Goal: Task Accomplishment & Management: Manage account settings

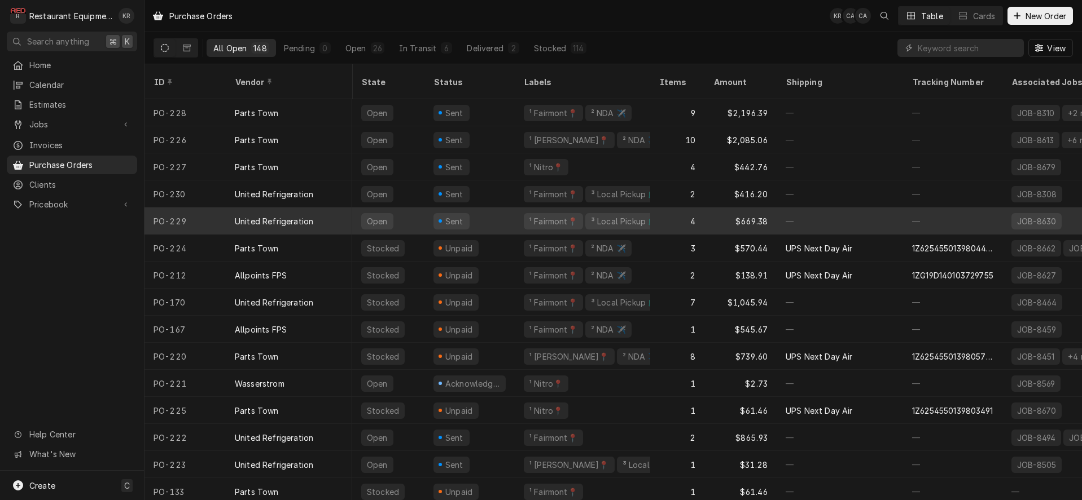
scroll to position [0, 3]
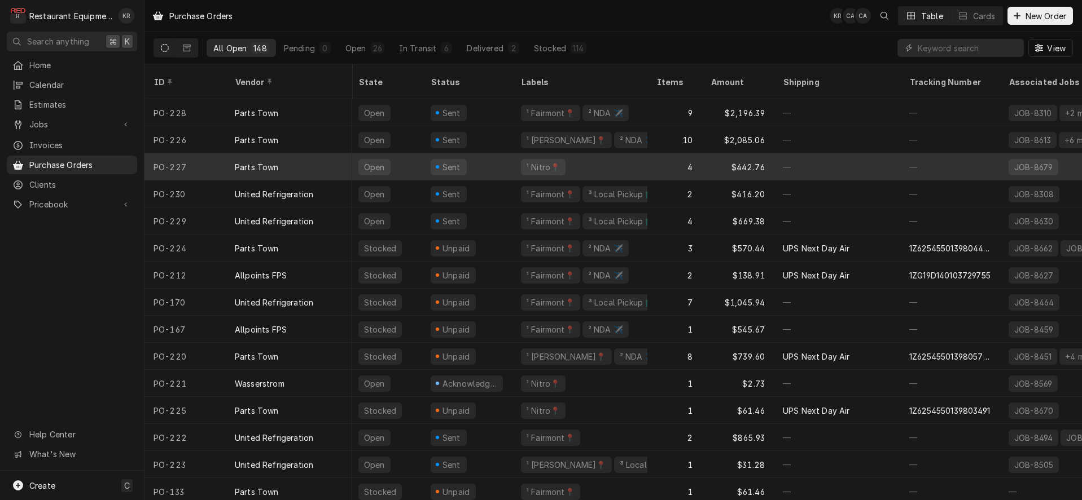
click at [232, 153] on div "Parts Town" at bounding box center [289, 166] width 126 height 27
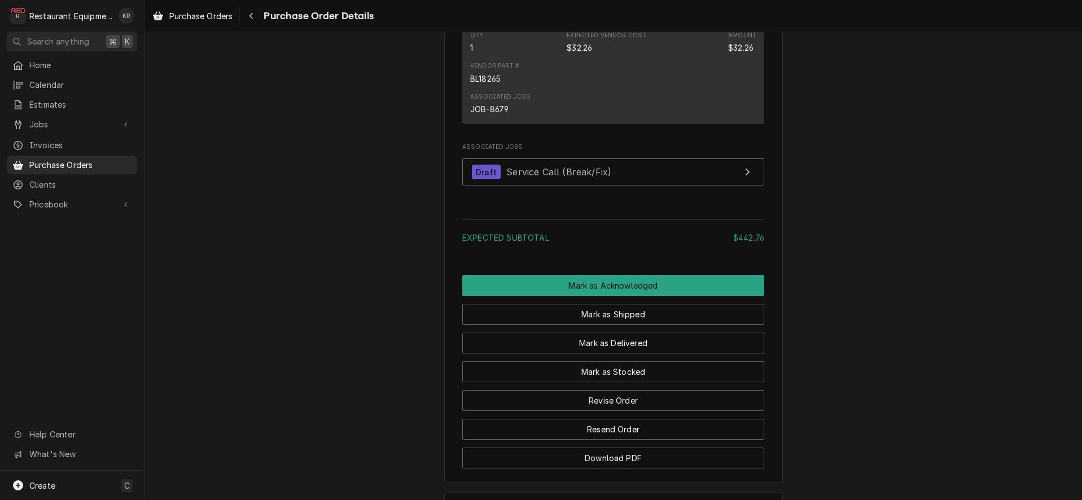
scroll to position [1363, 0]
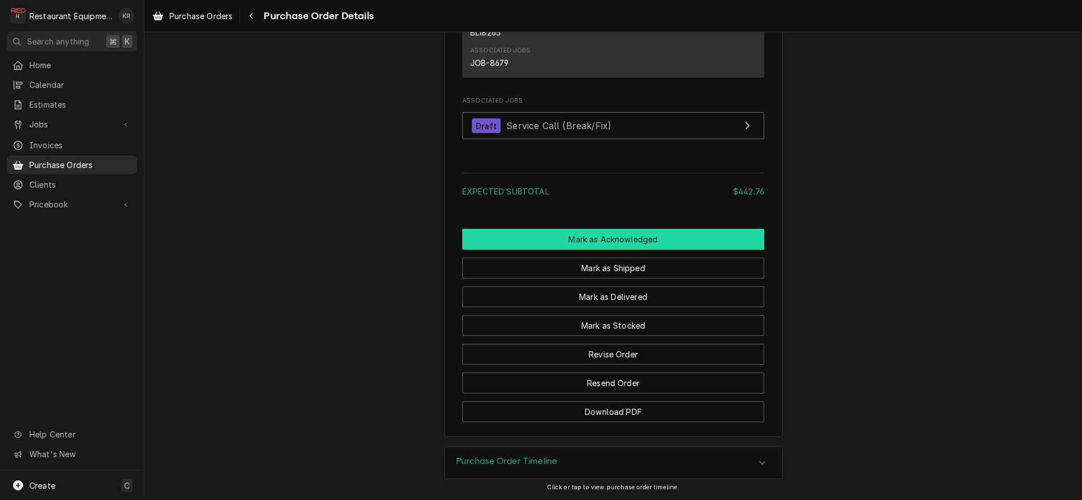
click at [635, 238] on button "Mark as Acknowledged" at bounding box center [613, 239] width 302 height 21
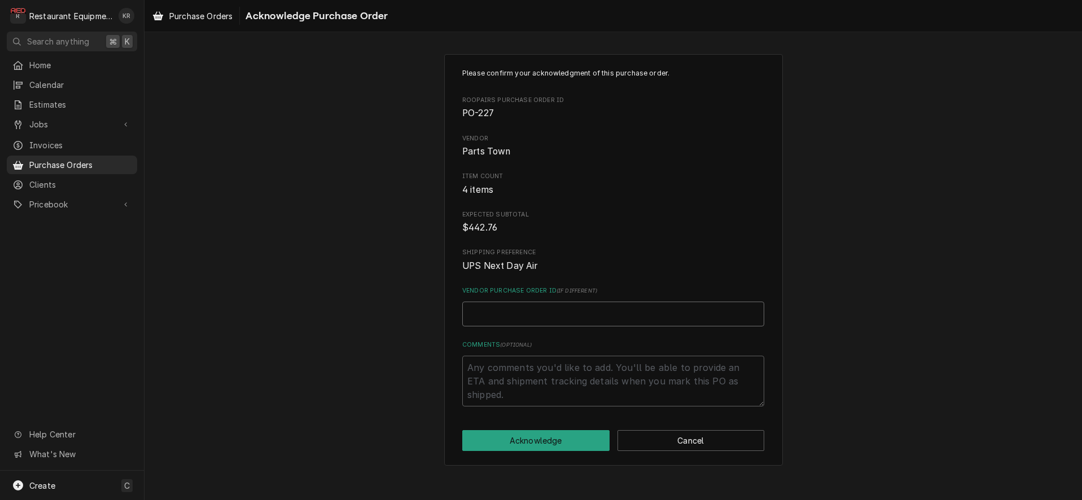
paste input "0506375195"
type textarea "x"
type input "0506375195"
click at [521, 442] on button "Acknowledge" at bounding box center [535, 441] width 147 height 21
type textarea "x"
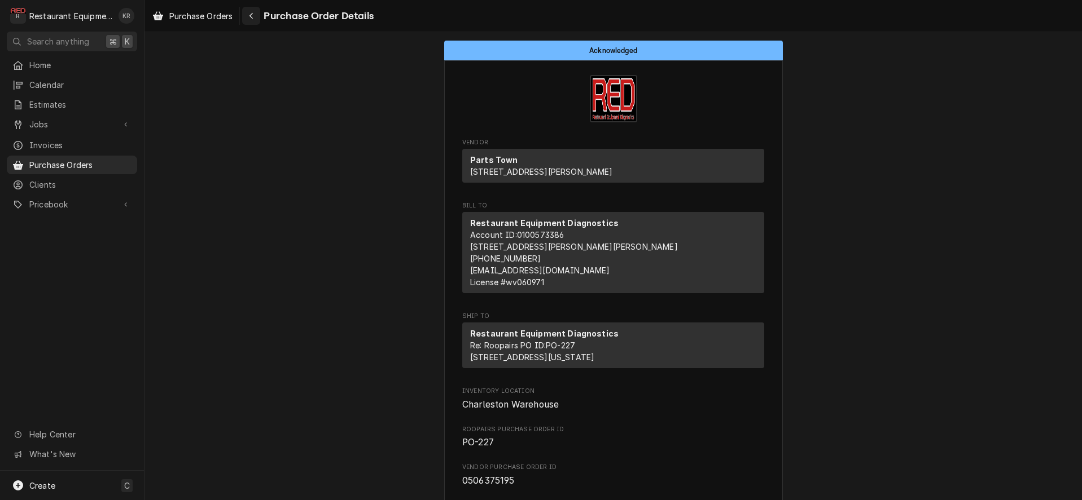
click at [254, 16] on icon "Navigate back" at bounding box center [251, 16] width 5 height 8
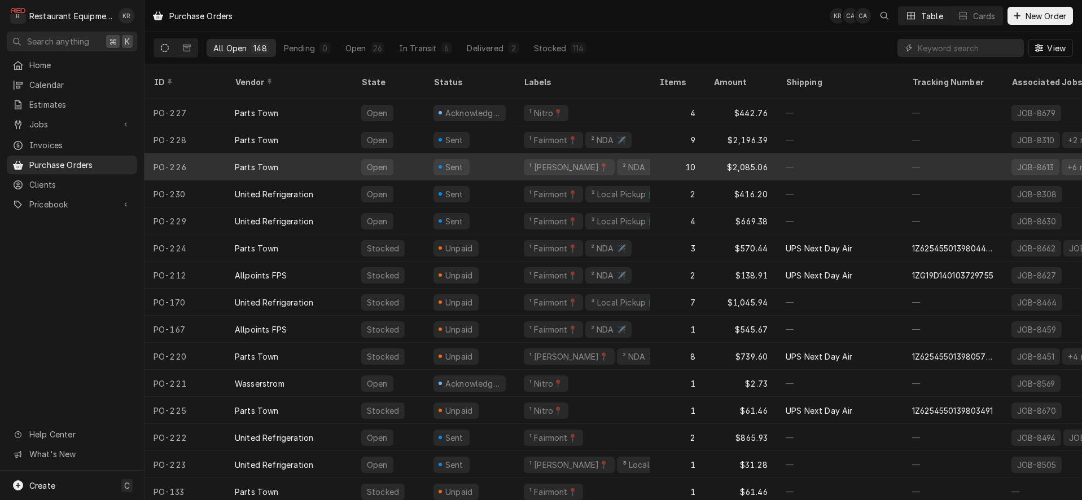
click at [359, 155] on div "Open" at bounding box center [388, 166] width 72 height 27
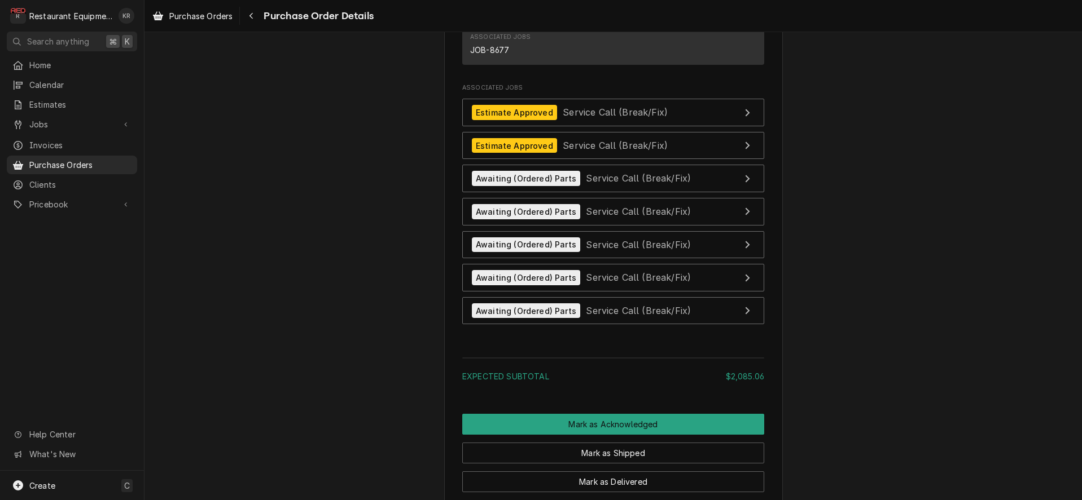
scroll to position [2603, 0]
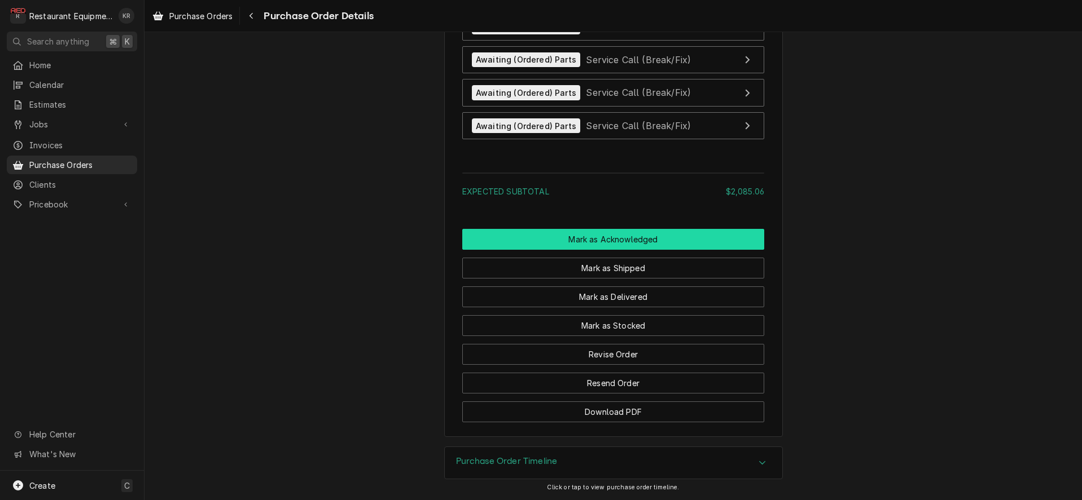
click at [609, 238] on button "Mark as Acknowledged" at bounding box center [613, 239] width 302 height 21
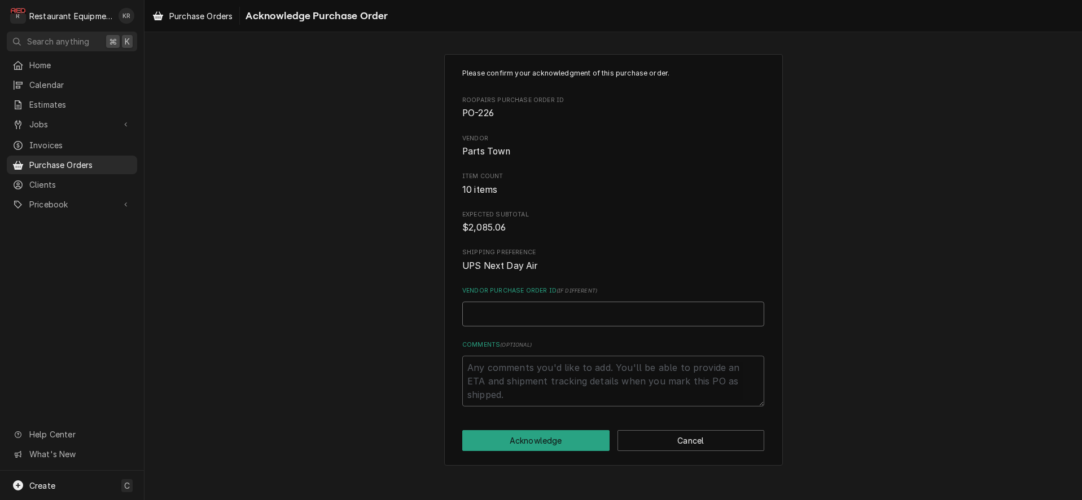
click at [507, 322] on input "Vendor Purchase Order ID ( if different )" at bounding box center [613, 314] width 302 height 25
paste input "0506375243"
type textarea "x"
type input "0506375243"
click at [524, 438] on button "Acknowledge" at bounding box center [535, 441] width 147 height 21
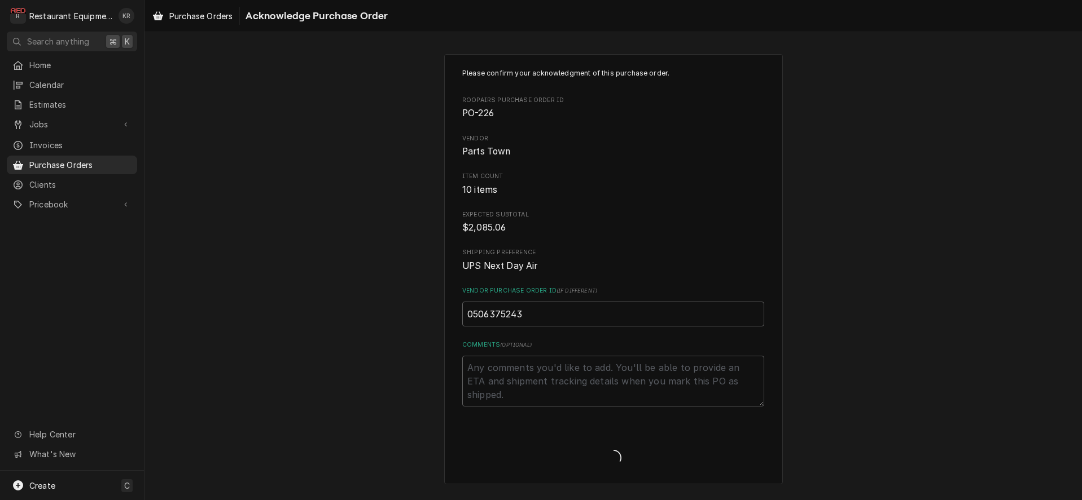
type textarea "x"
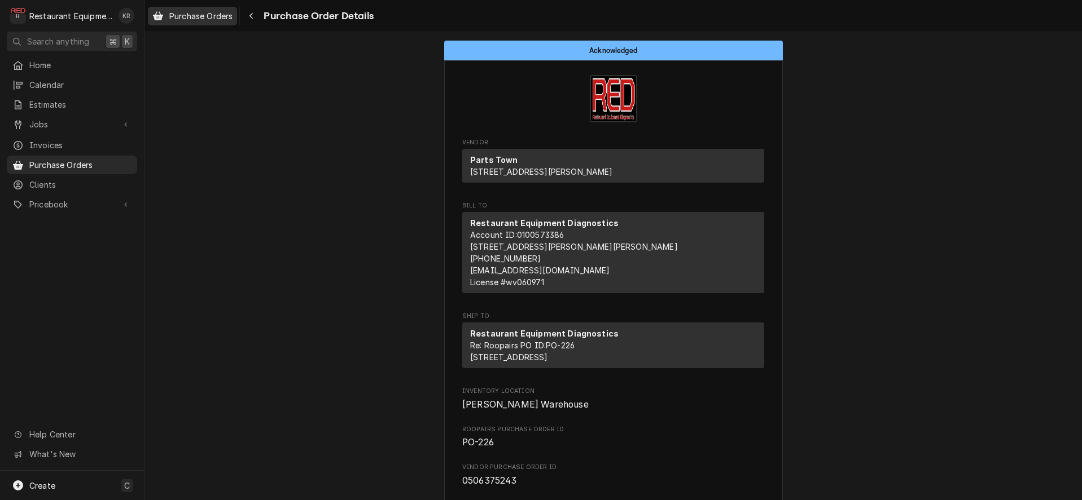
click at [205, 19] on span "Purchase Orders" at bounding box center [200, 16] width 63 height 12
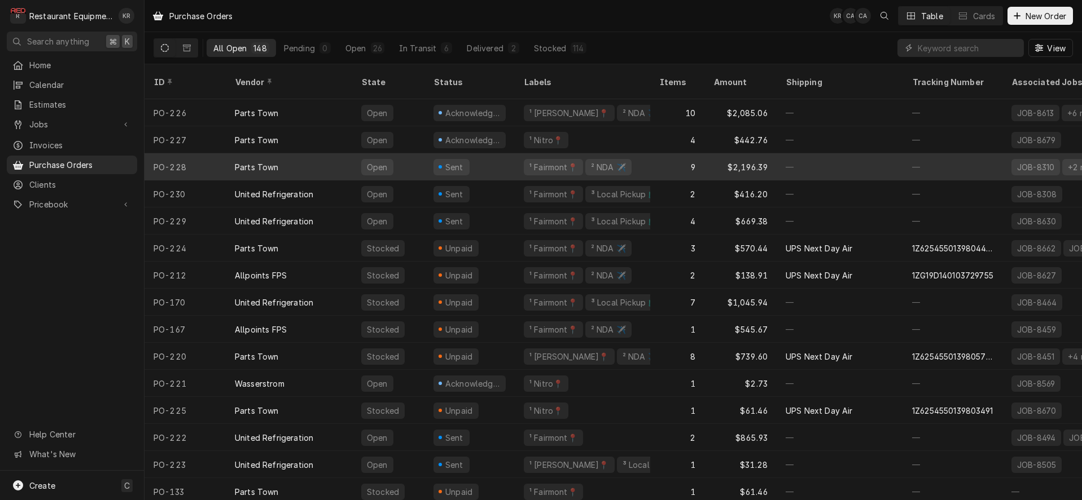
click at [406, 153] on div "Open" at bounding box center [388, 166] width 72 height 27
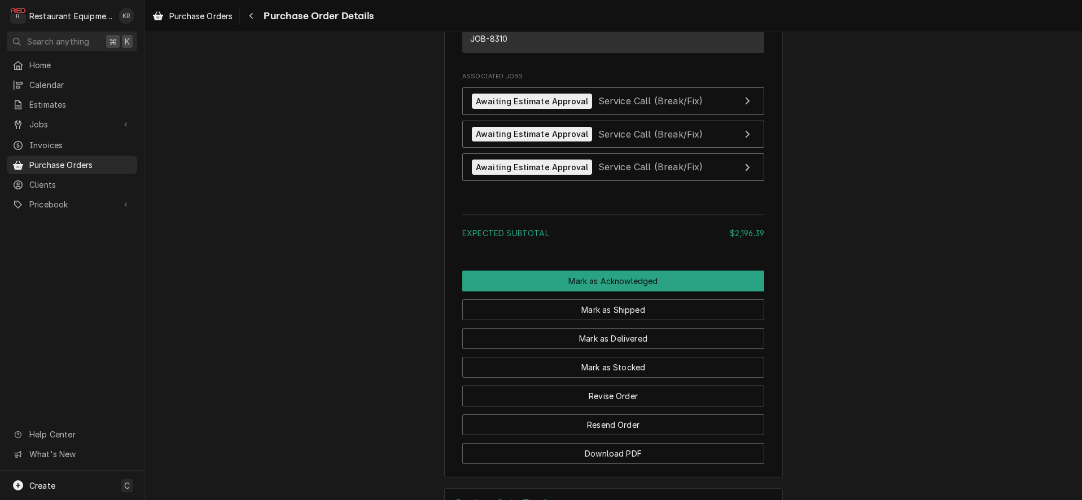
scroll to position [2241, 0]
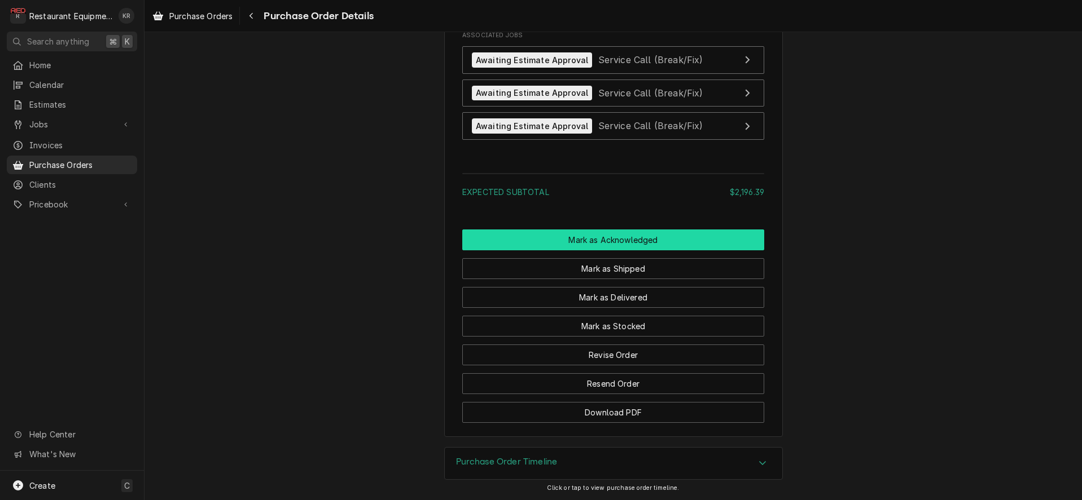
click at [623, 237] on button "Mark as Acknowledged" at bounding box center [613, 240] width 302 height 21
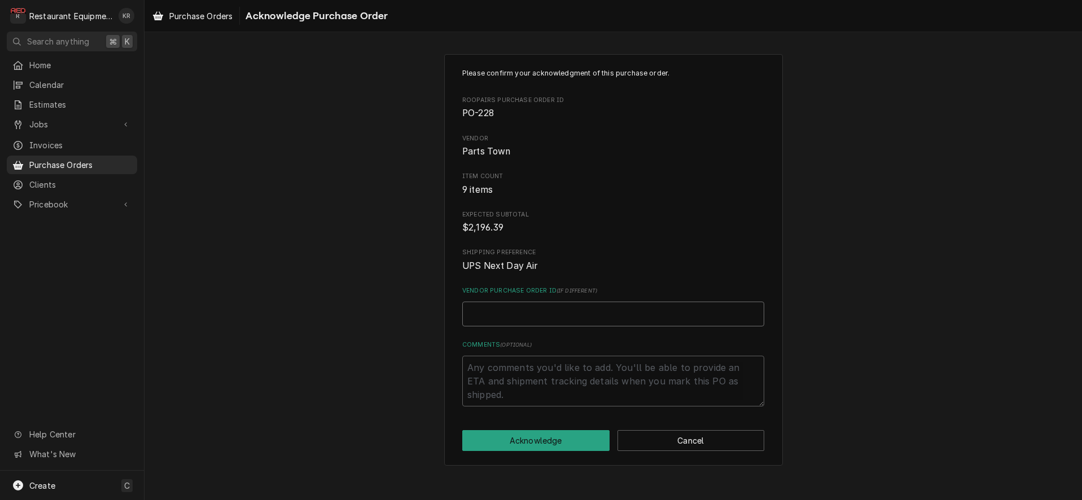
click at [516, 313] on input "Vendor Purchase Order ID ( if different )" at bounding box center [613, 314] width 302 height 25
paste input "0506375253"
type textarea "x"
type input "0506375253"
click at [535, 443] on button "Acknowledge" at bounding box center [535, 441] width 147 height 21
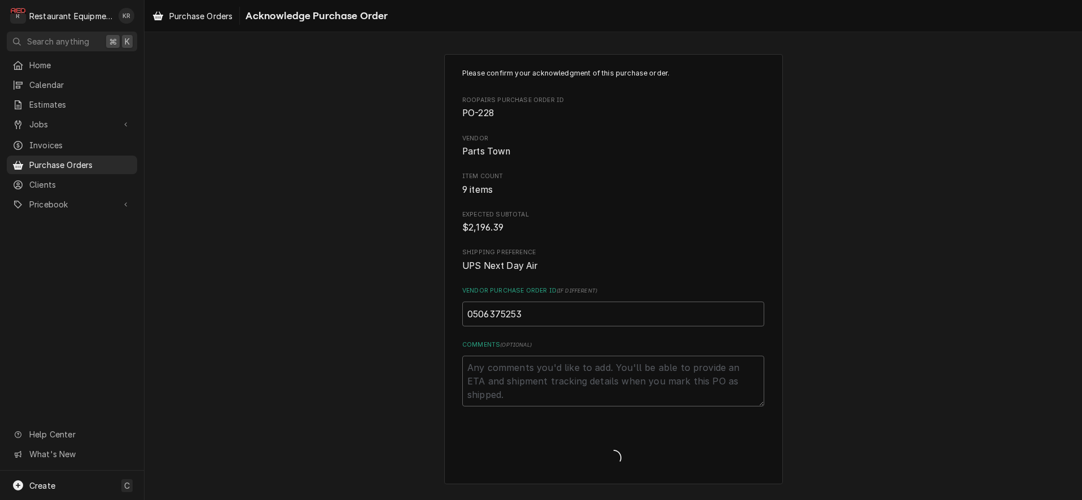
type textarea "x"
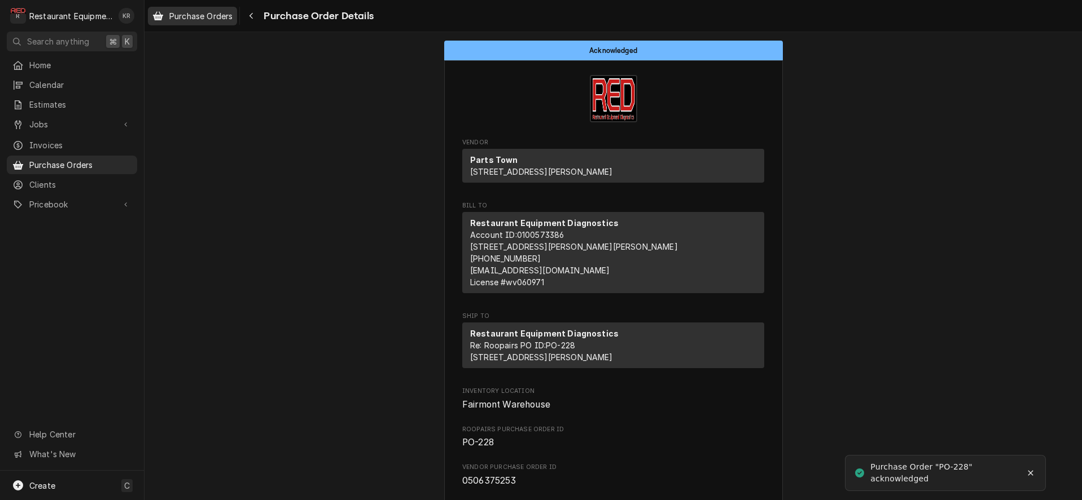
click at [207, 19] on span "Purchase Orders" at bounding box center [200, 16] width 63 height 12
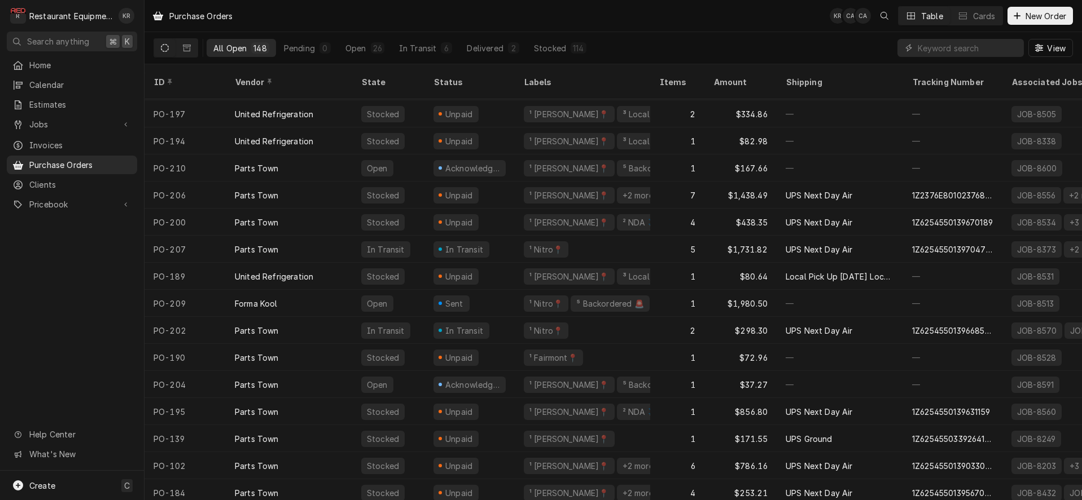
scroll to position [921, 0]
click at [484, 316] on div "In Transit" at bounding box center [469, 329] width 90 height 27
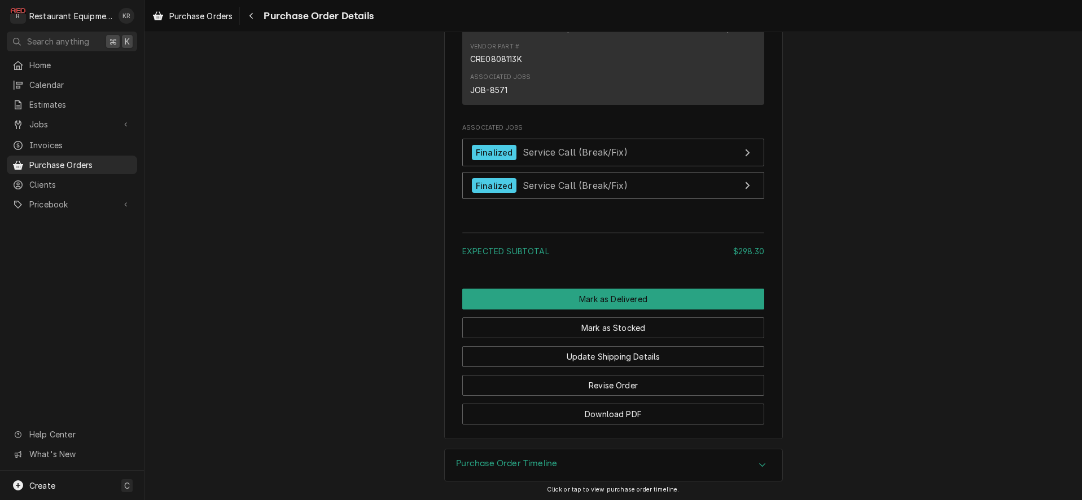
scroll to position [1049, 0]
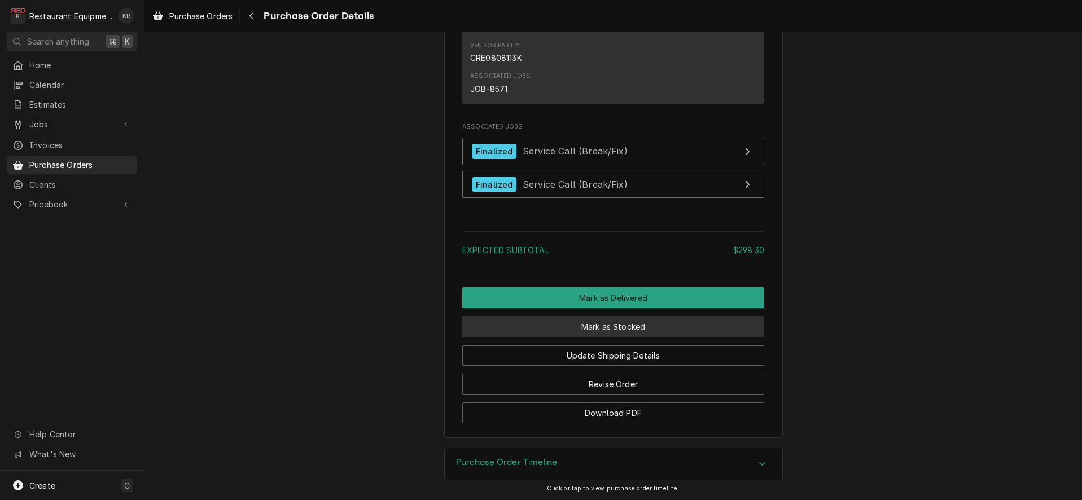
click at [603, 337] on button "Mark as Stocked" at bounding box center [613, 327] width 302 height 21
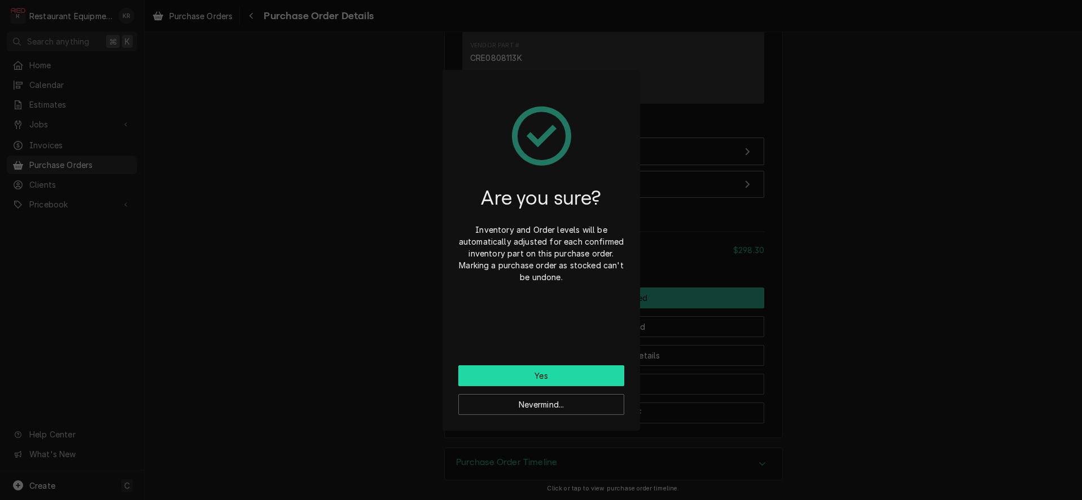
click at [576, 377] on button "Yes" at bounding box center [541, 376] width 166 height 21
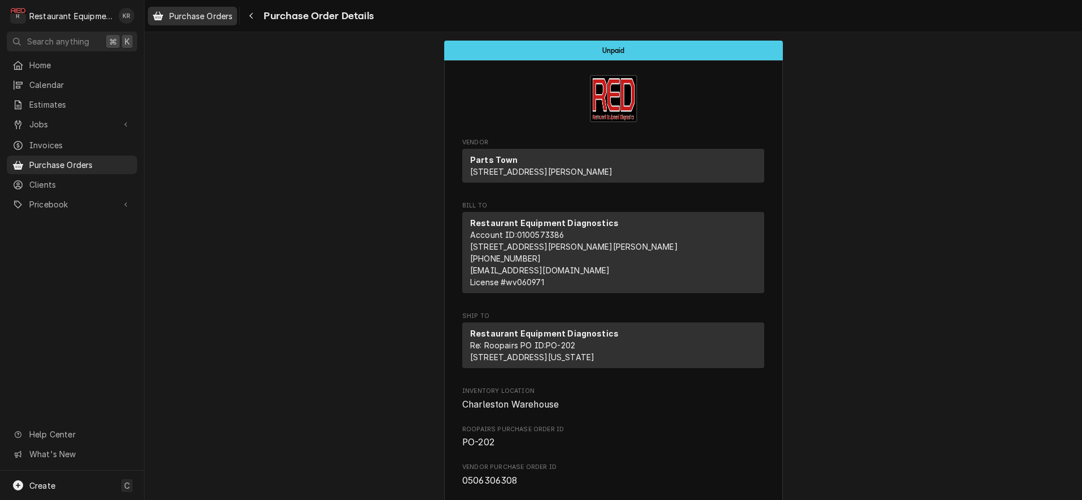
click at [190, 16] on span "Purchase Orders" at bounding box center [200, 16] width 63 height 12
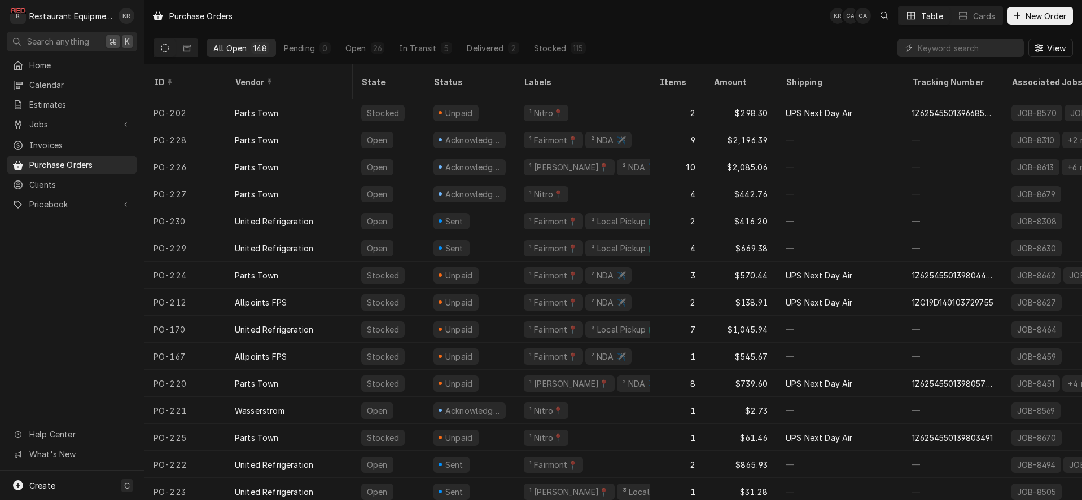
scroll to position [0, 1]
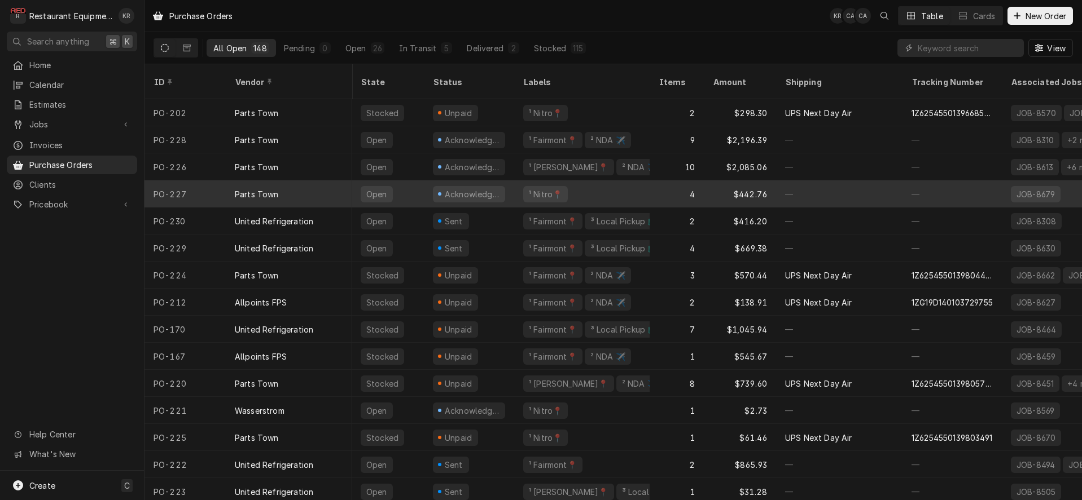
click at [307, 182] on div "Parts Town" at bounding box center [289, 194] width 126 height 27
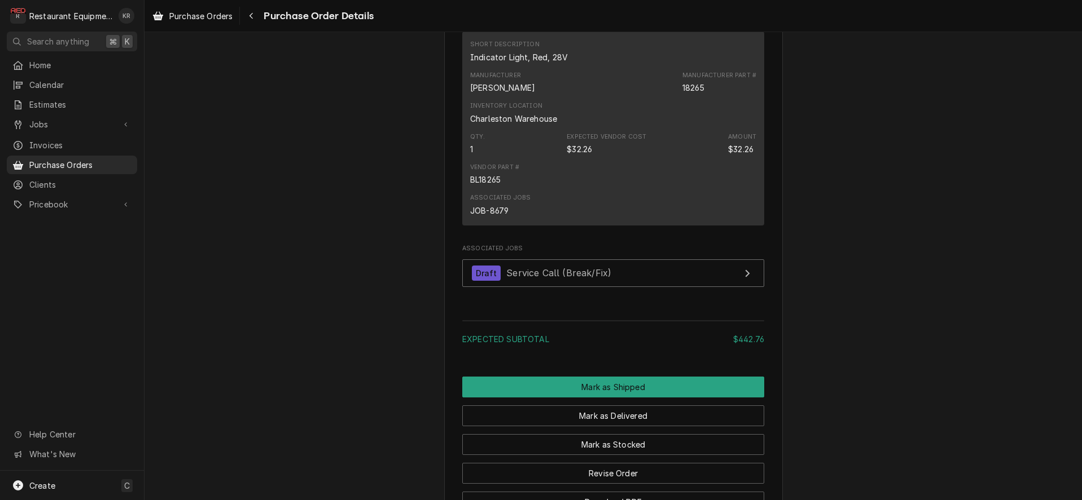
scroll to position [1344, 0]
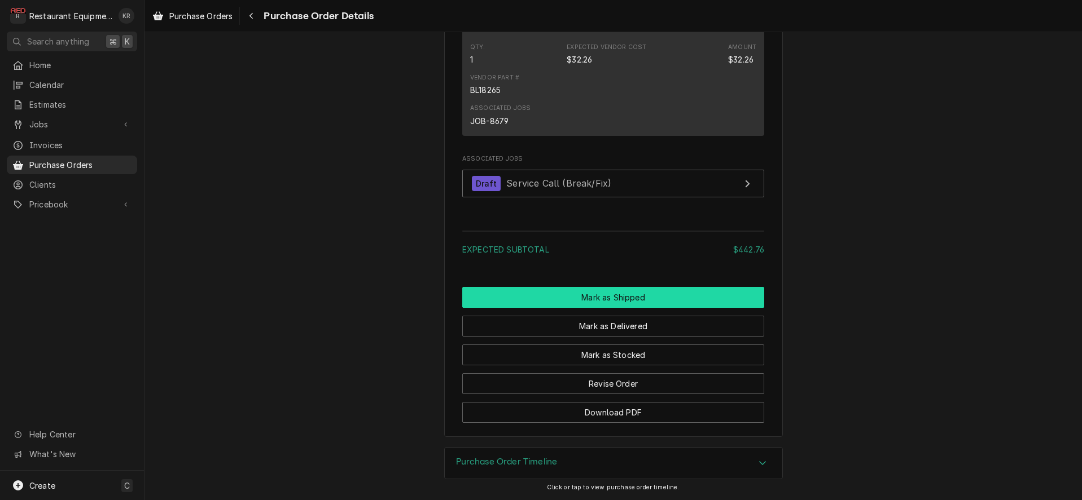
click at [596, 295] on button "Mark as Shipped" at bounding box center [613, 297] width 302 height 21
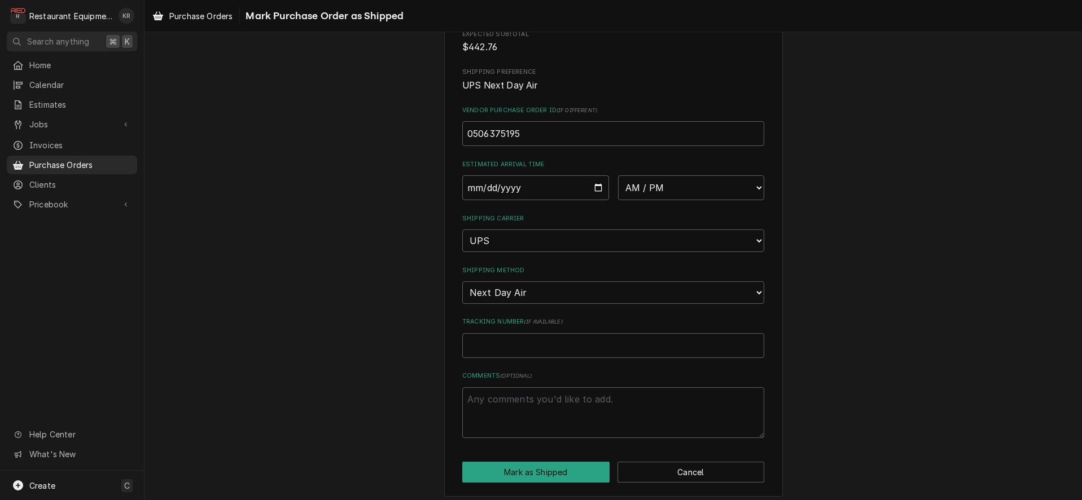
scroll to position [185, 0]
paste input "0506375195"
type textarea "x"
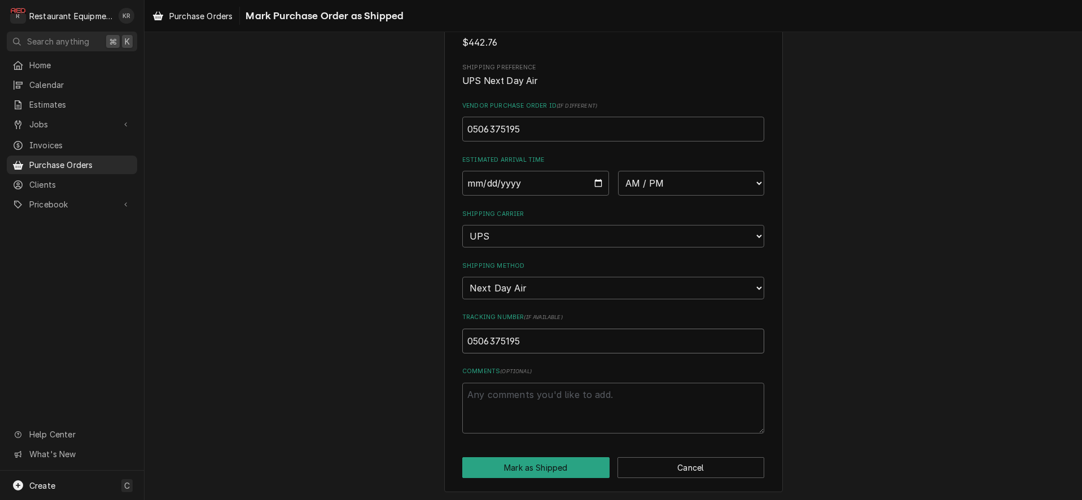
type input "0506375195"
click at [596, 186] on input "Date" at bounding box center [535, 183] width 147 height 25
type input "2025-08-26"
type textarea "x"
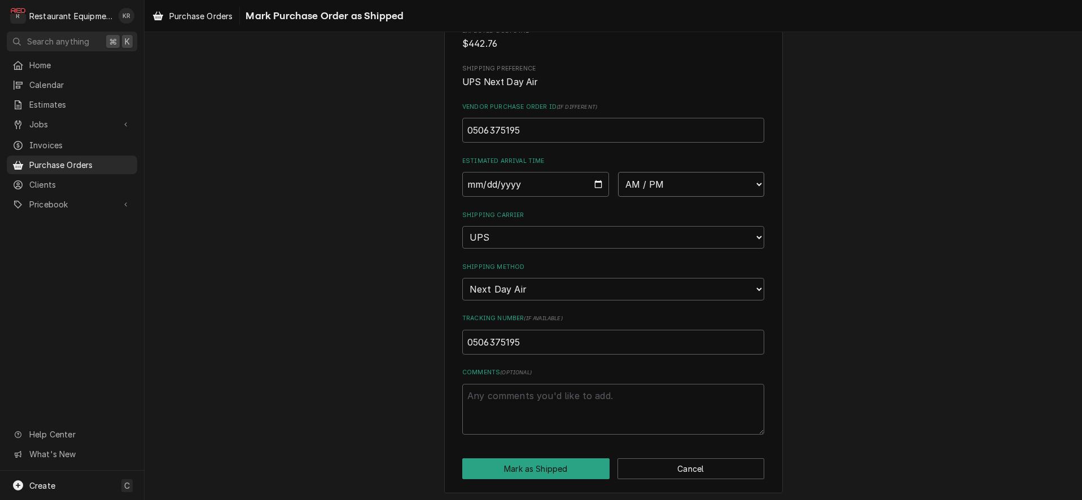
click at [618, 172] on select "AM / PM 6:00 AM 6:15 AM 6:30 AM 6:45 AM 7:00 AM 7:15 AM 7:30 AM 7:45 AM 8:00 AM…" at bounding box center [691, 184] width 147 height 25
select select "10:30:00"
click option "10:30 AM" at bounding box center [0, 0] width 0 height 0
click at [539, 463] on button "Mark as Shipped" at bounding box center [535, 469] width 147 height 21
type textarea "x"
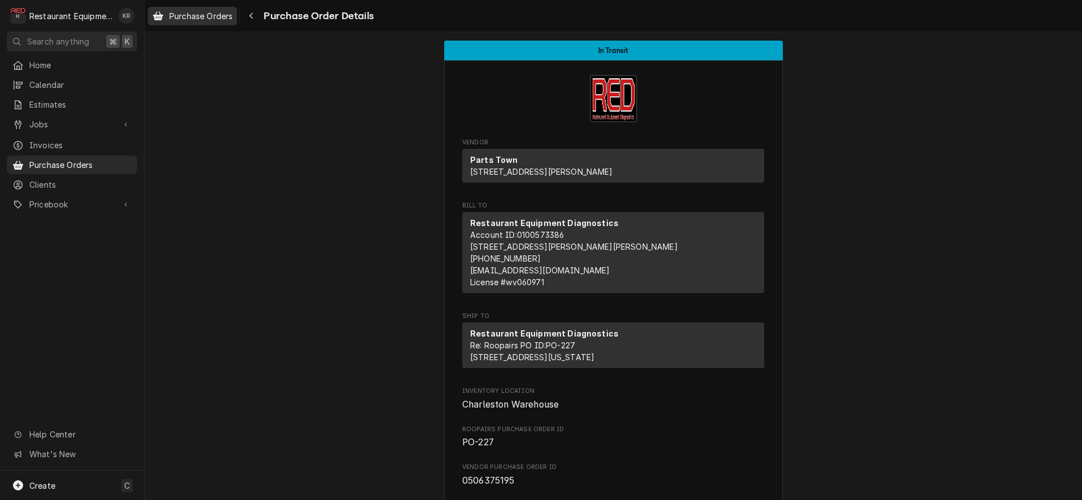
click at [217, 14] on span "Purchase Orders" at bounding box center [200, 16] width 63 height 12
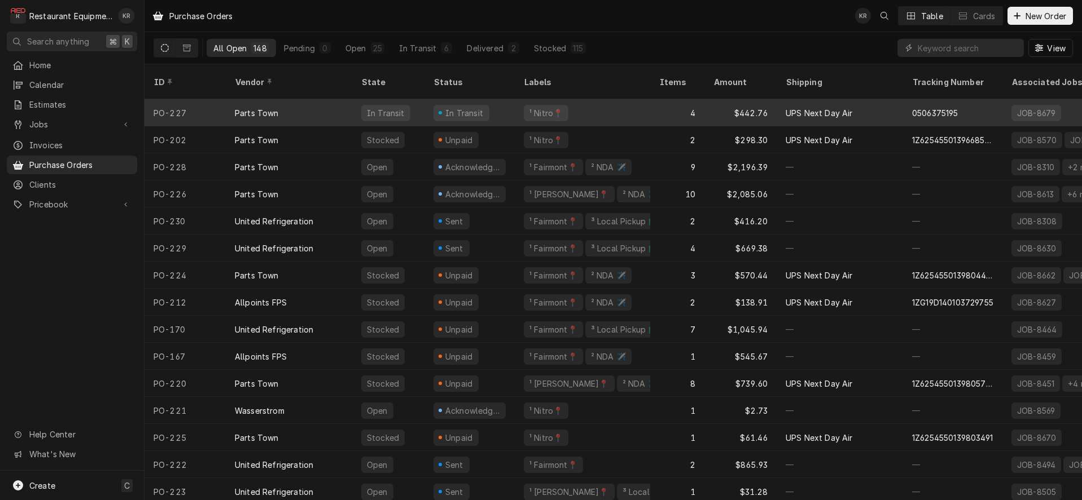
click at [392, 105] on div "In Transit" at bounding box center [385, 113] width 49 height 16
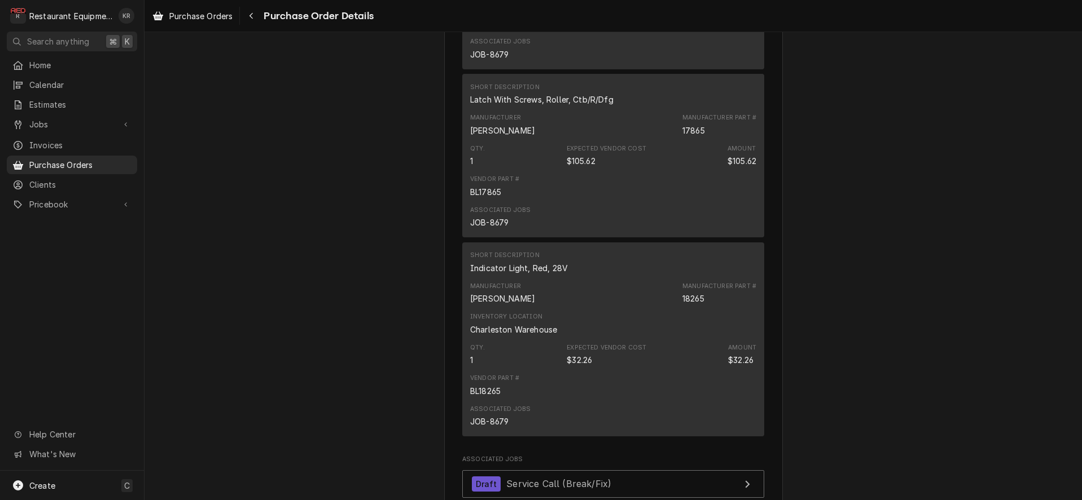
scroll to position [1420, 0]
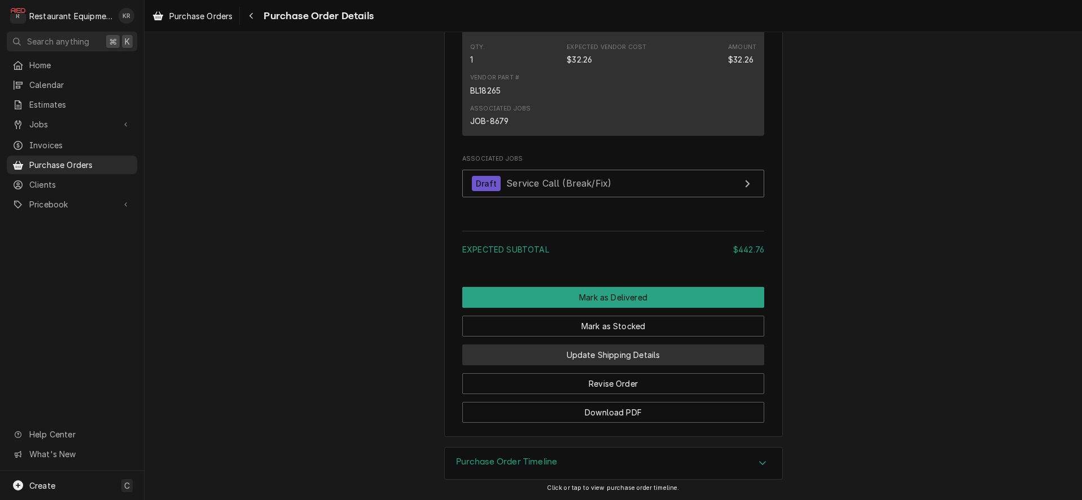
click at [604, 354] on button "Update Shipping Details" at bounding box center [613, 355] width 302 height 21
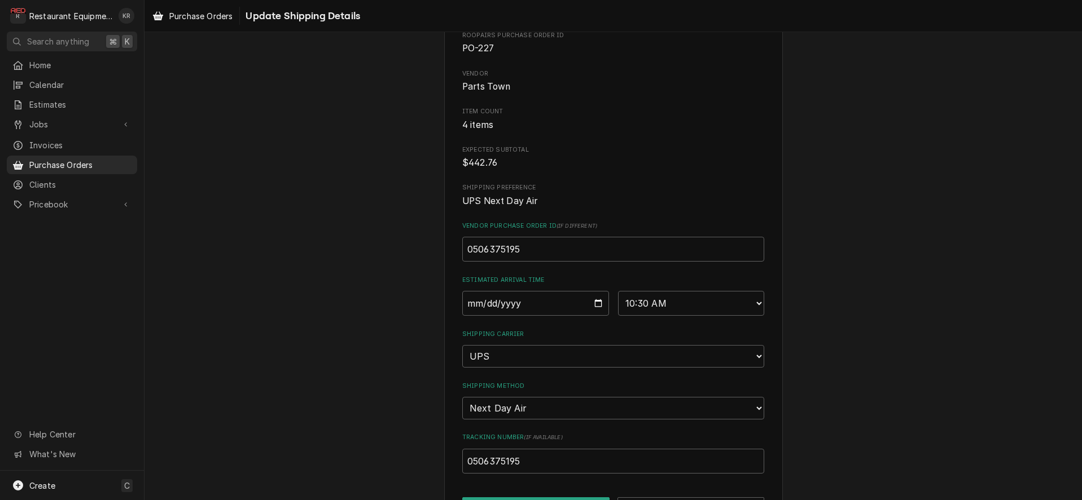
scroll to position [74, 0]
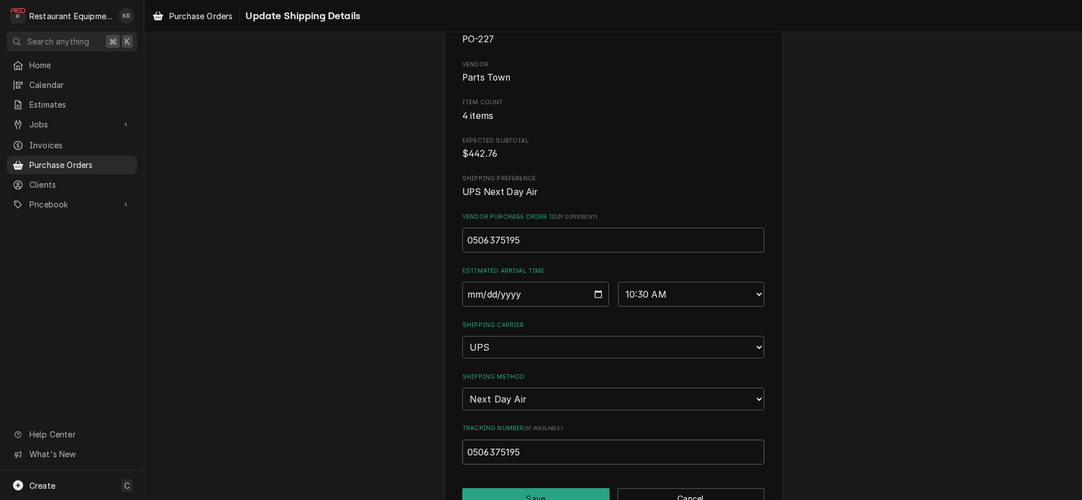
drag, startPoint x: 531, startPoint y: 452, endPoint x: 463, endPoint y: 455, distance: 68.4
click at [462, 456] on input "0506375195" at bounding box center [613, 452] width 302 height 25
paste input "1Z6254550139846276"
type input "1Z6254550139846276"
click at [545, 497] on button "Save" at bounding box center [535, 499] width 147 height 21
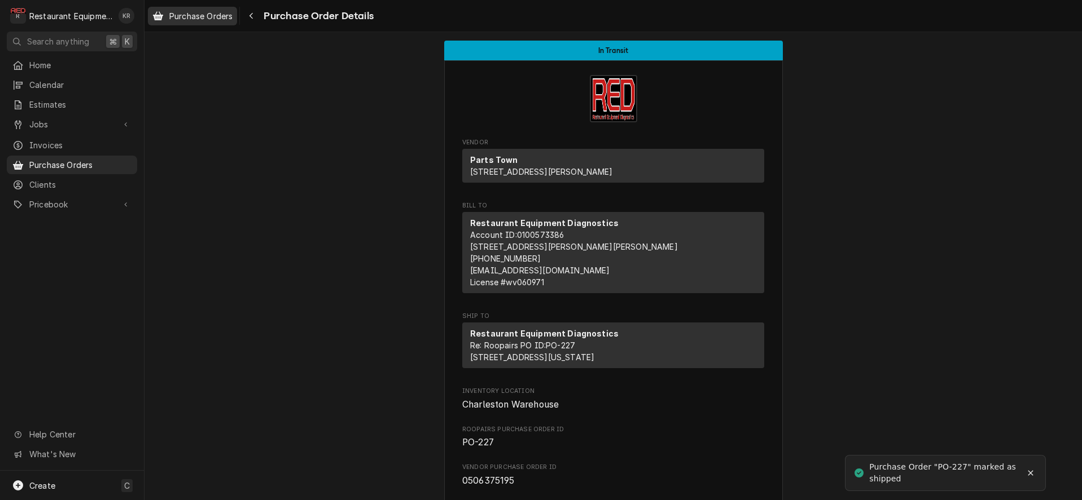
click at [207, 14] on span "Purchase Orders" at bounding box center [200, 16] width 63 height 12
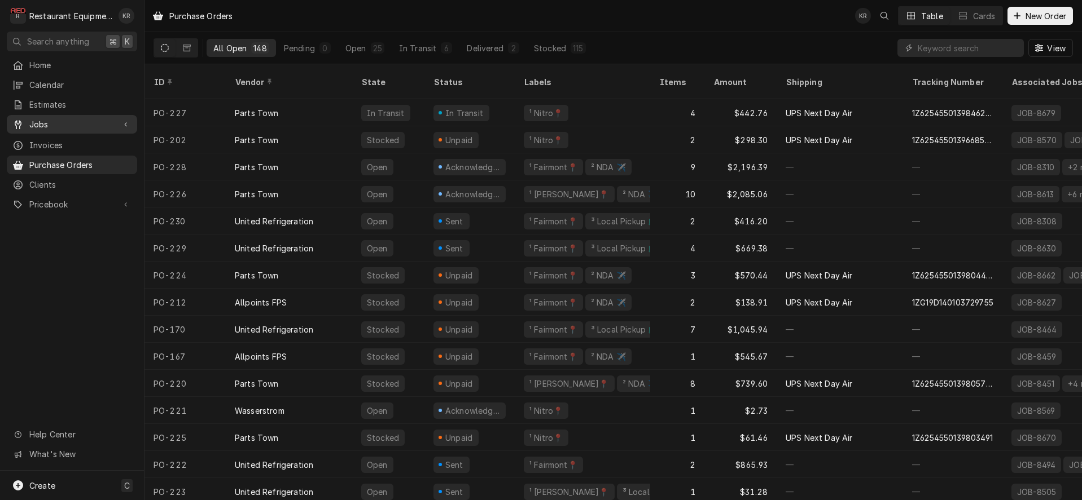
click at [115, 124] on div "Jobs" at bounding box center [72, 124] width 126 height 14
click at [119, 122] on div "Jobs" at bounding box center [72, 124] width 126 height 14
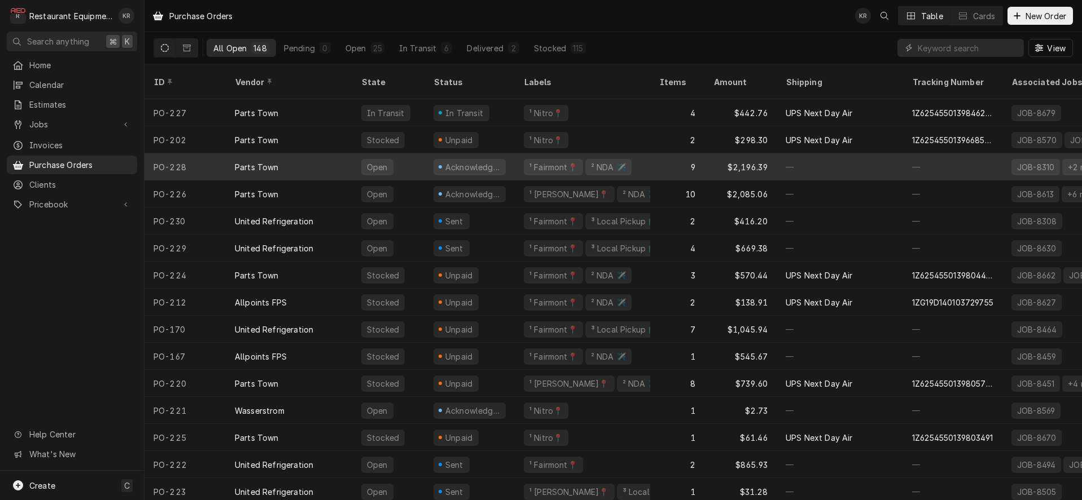
drag, startPoint x: 183, startPoint y: 153, endPoint x: 197, endPoint y: 152, distance: 14.1
click at [185, 153] on div "PO-228" at bounding box center [184, 166] width 81 height 27
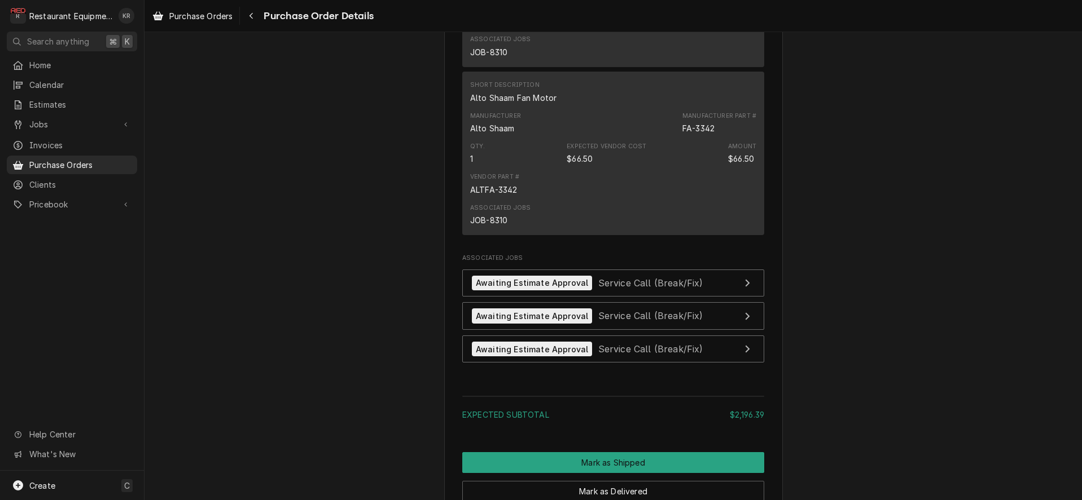
scroll to position [2221, 0]
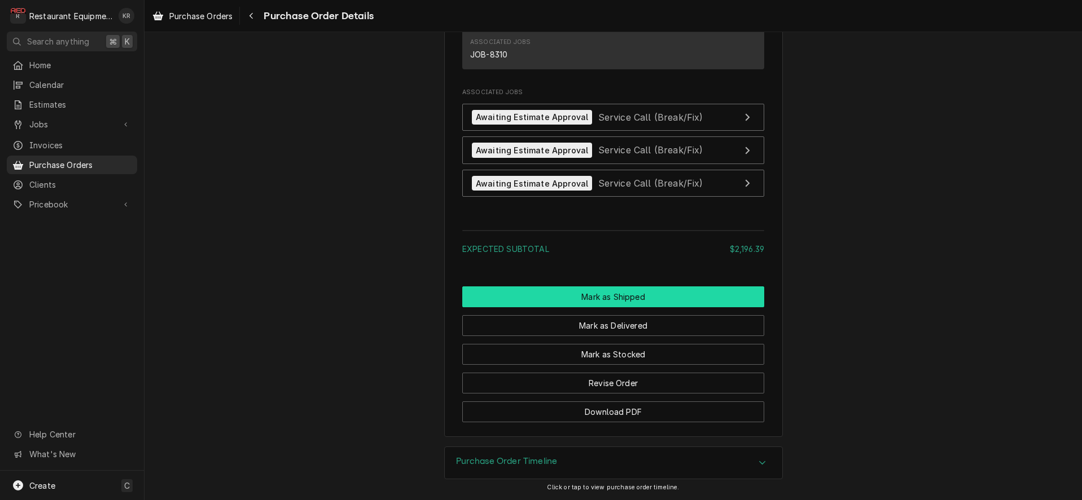
click at [627, 296] on button "Mark as Shipped" at bounding box center [613, 297] width 302 height 21
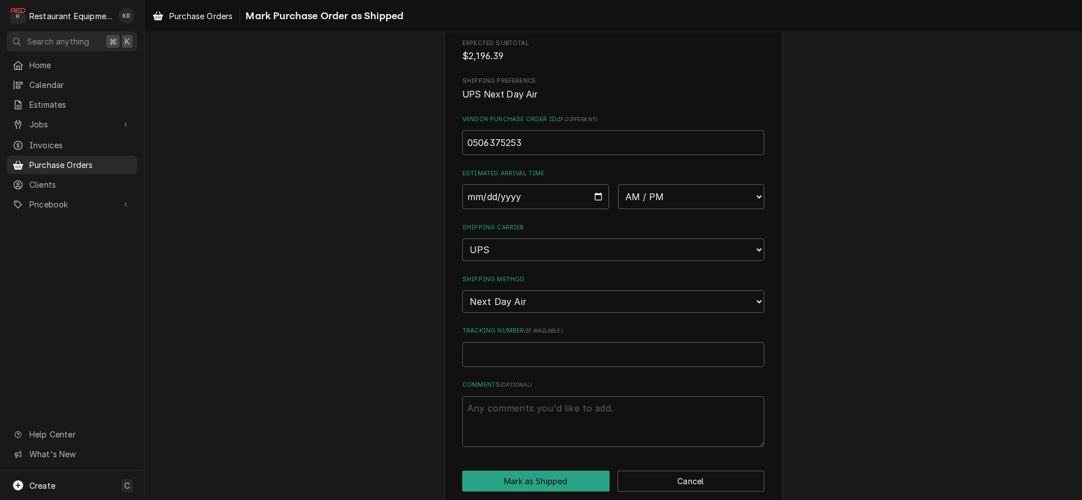
scroll to position [185, 0]
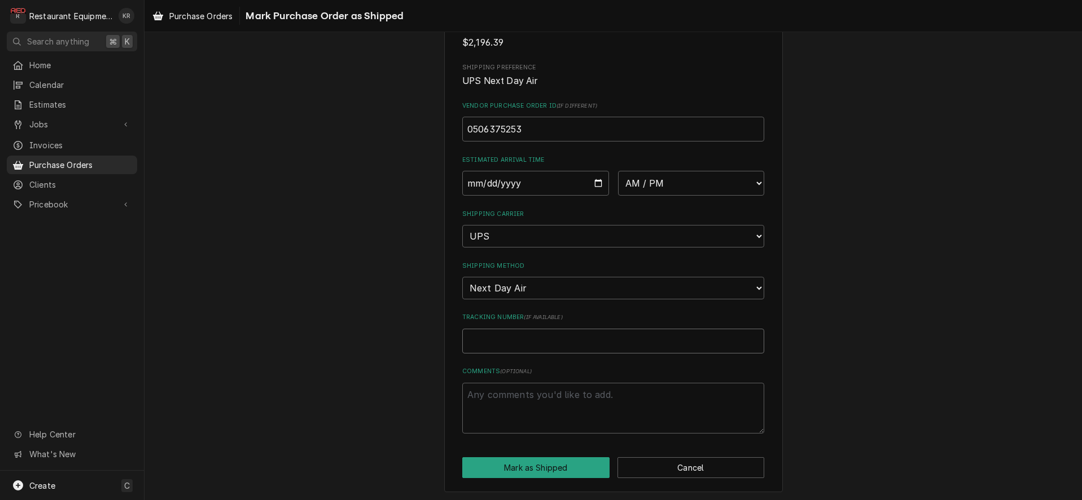
paste input "1Z6254550139847971"
type textarea "x"
type input "1Z6254550139847971"
click at [594, 183] on input "Date" at bounding box center [535, 183] width 147 height 25
type input "2025-08-26"
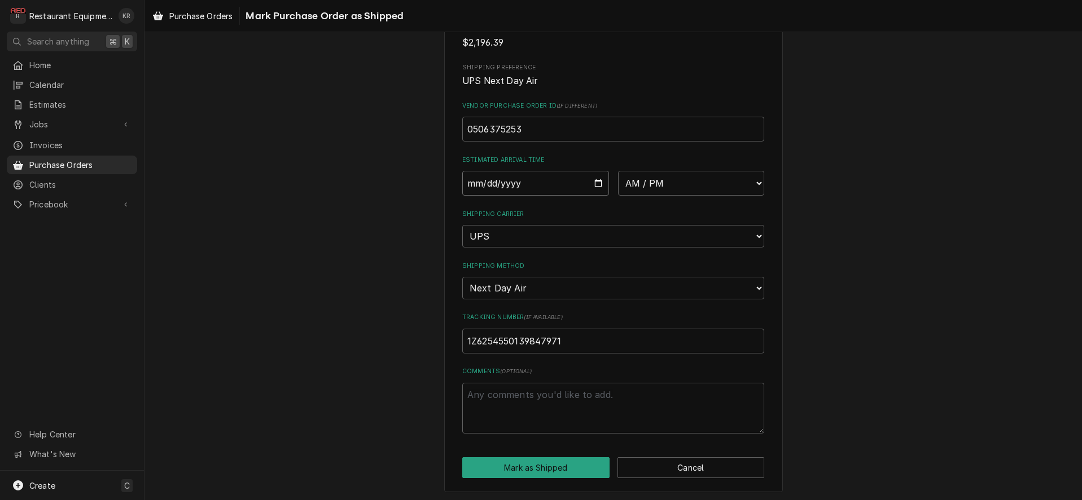
type textarea "x"
click at [618, 171] on select "AM / PM 6:00 AM 6:15 AM 6:30 AM 6:45 AM 7:00 AM 7:15 AM 7:30 AM 7:45 AM 8:00 AM…" at bounding box center [691, 183] width 147 height 25
select select "10:30:00"
click option "10:30 AM" at bounding box center [0, 0] width 0 height 0
click at [531, 467] on button "Mark as Shipped" at bounding box center [535, 468] width 147 height 21
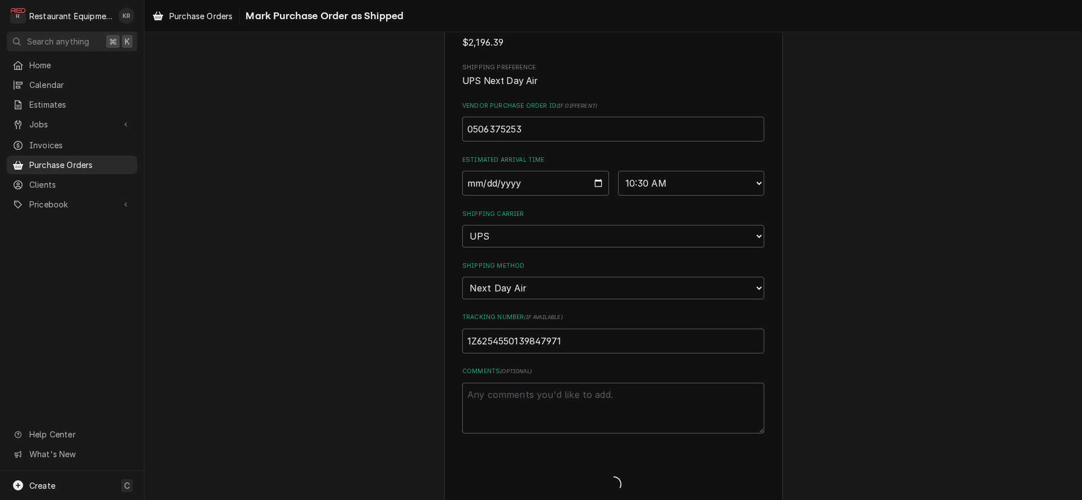
type textarea "x"
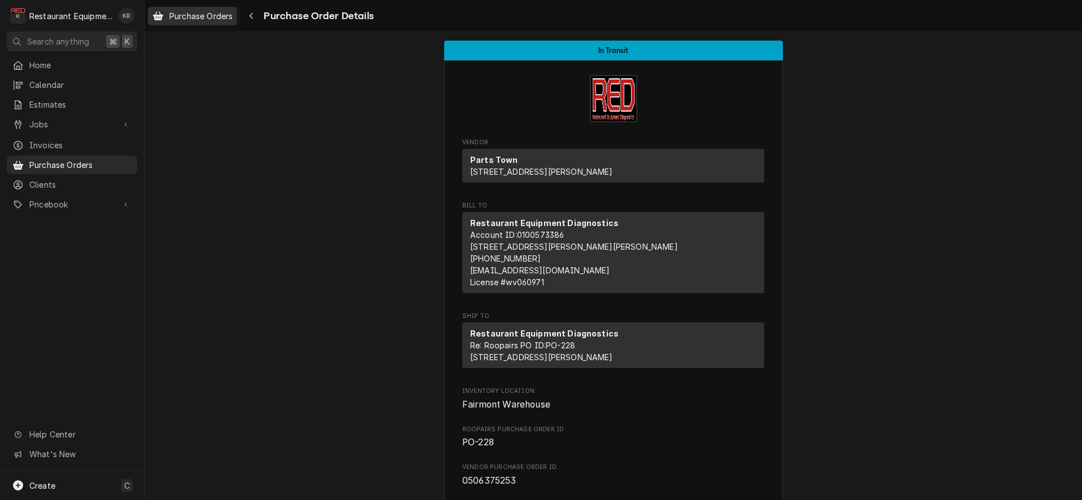
click at [200, 18] on span "Purchase Orders" at bounding box center [200, 16] width 63 height 12
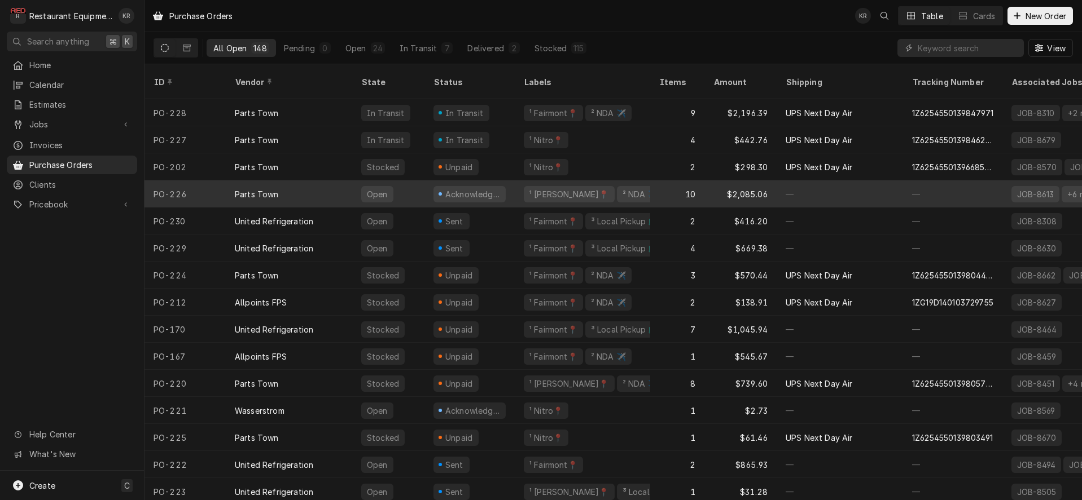
click at [372, 188] on div "Open" at bounding box center [377, 194] width 23 height 12
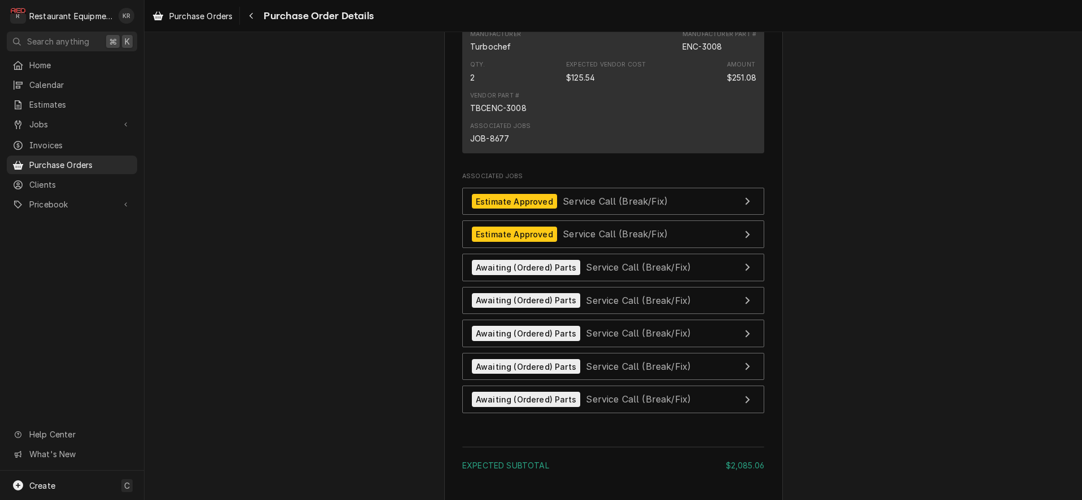
scroll to position [2583, 0]
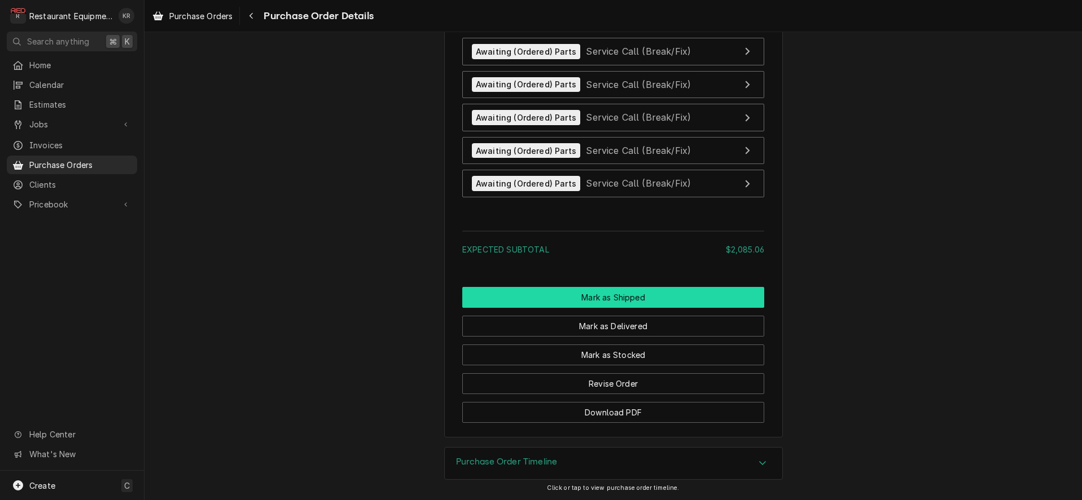
click at [609, 290] on button "Mark as Shipped" at bounding box center [613, 297] width 302 height 21
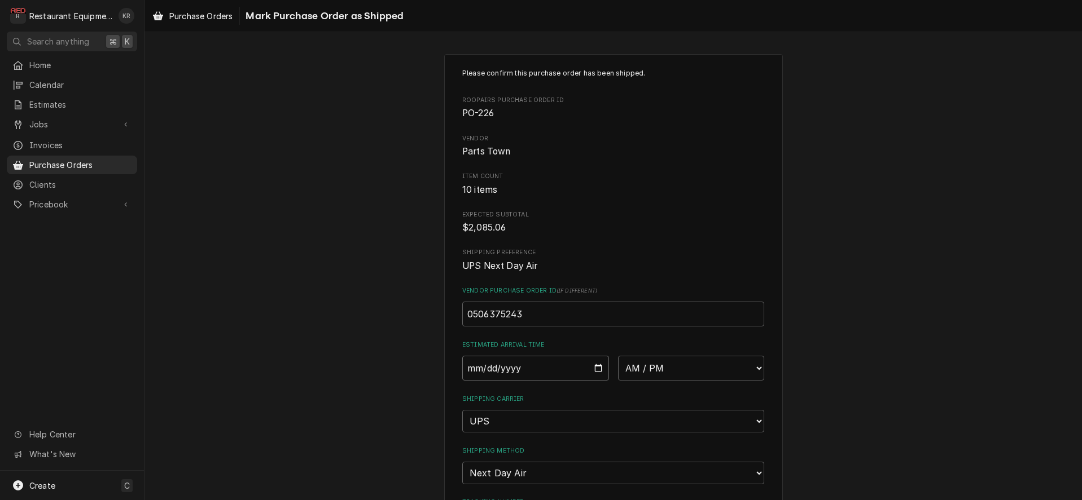
click at [596, 369] on input "Date" at bounding box center [535, 368] width 147 height 25
type input "2025-08-26"
type textarea "x"
click at [618, 356] on select "AM / PM 6:00 AM 6:15 AM 6:30 AM 6:45 AM 7:00 AM 7:15 AM 7:30 AM 7:45 AM 8:00 AM…" at bounding box center [691, 368] width 147 height 25
select select "10:30:00"
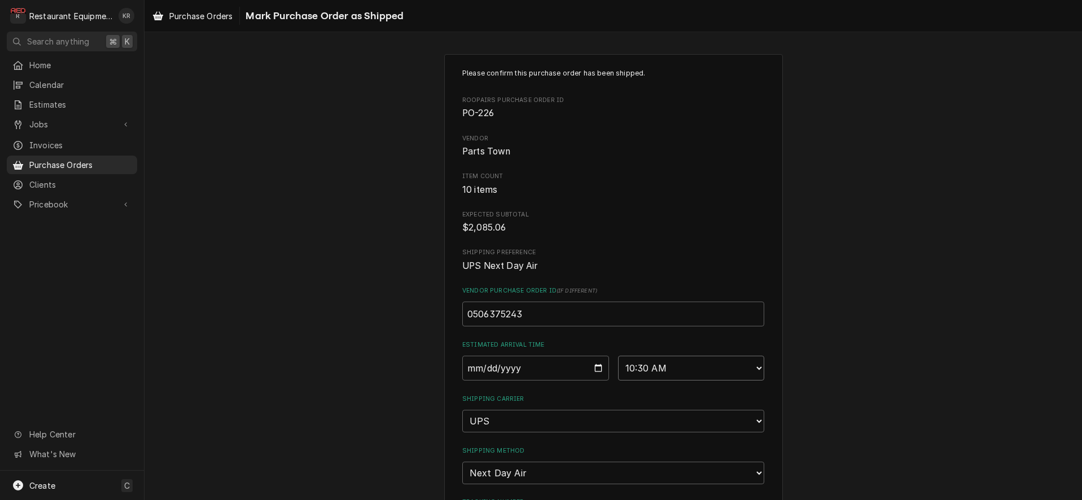
click option "10:30 AM" at bounding box center [0, 0] width 0 height 0
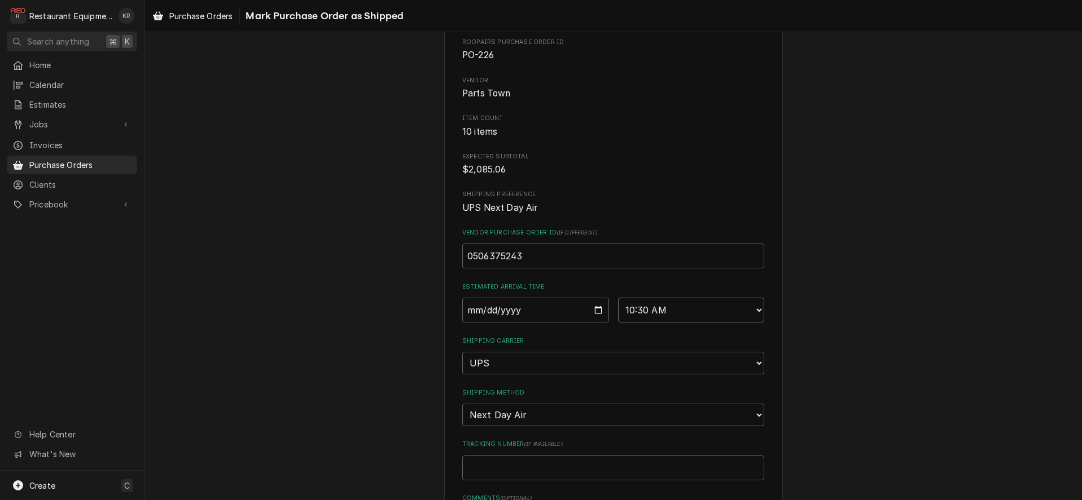
scroll to position [185, 0]
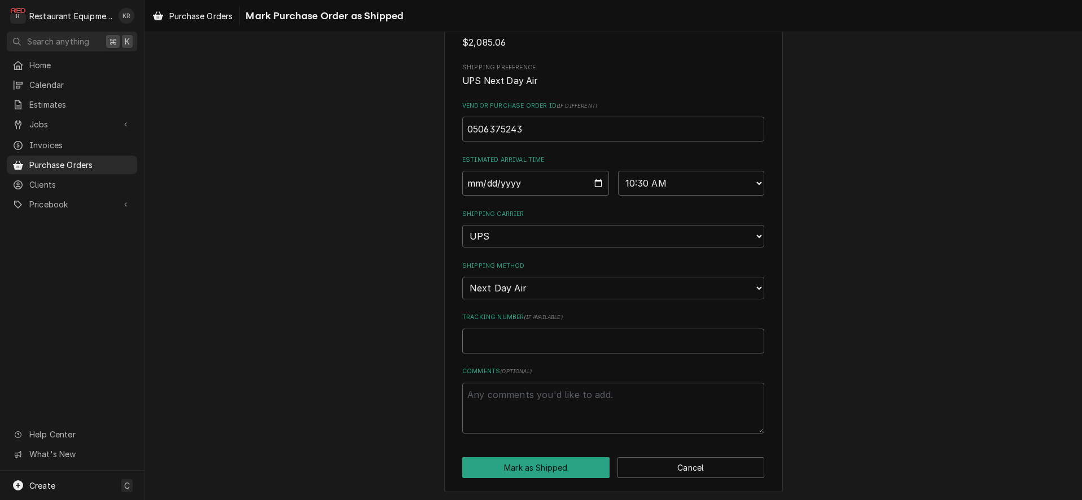
paste input "1Z6254550139848041"
type textarea "x"
type input "1Z6254550139848041"
click at [543, 459] on button "Mark as Shipped" at bounding box center [535, 468] width 147 height 21
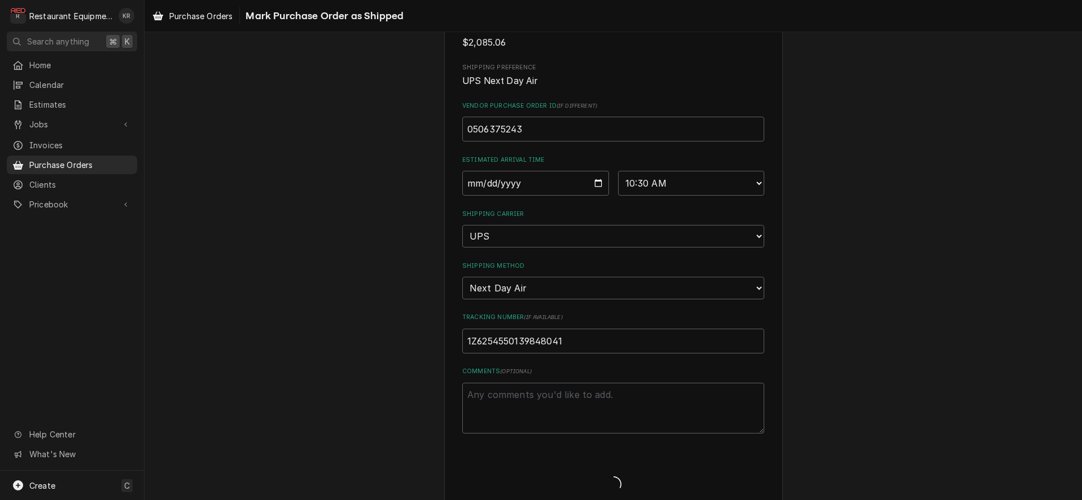
type textarea "x"
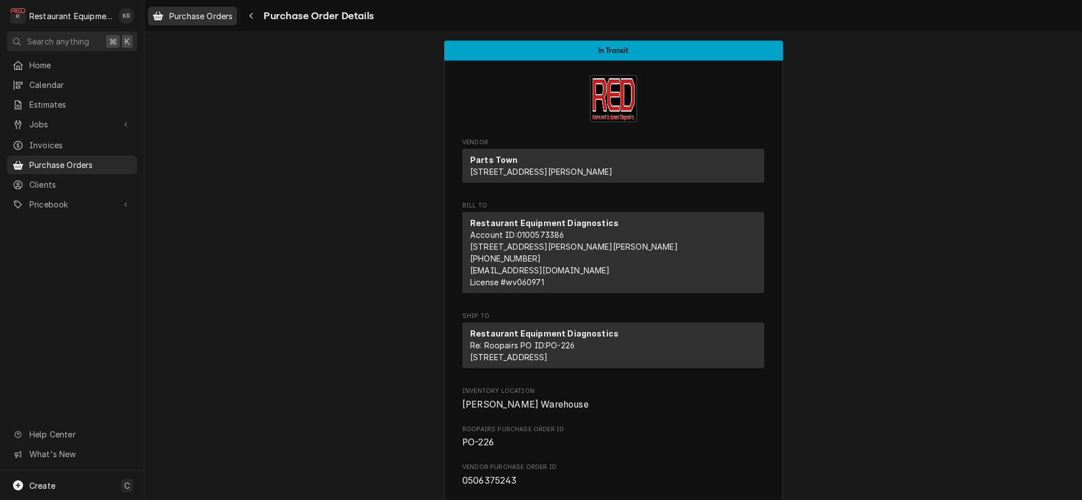
click at [210, 14] on span "Purchase Orders" at bounding box center [200, 16] width 63 height 12
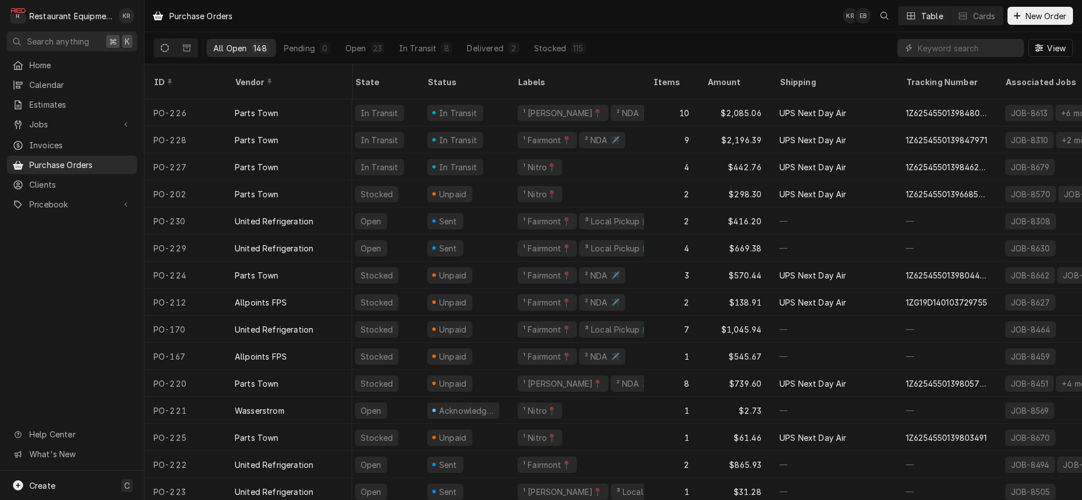
scroll to position [0, 2]
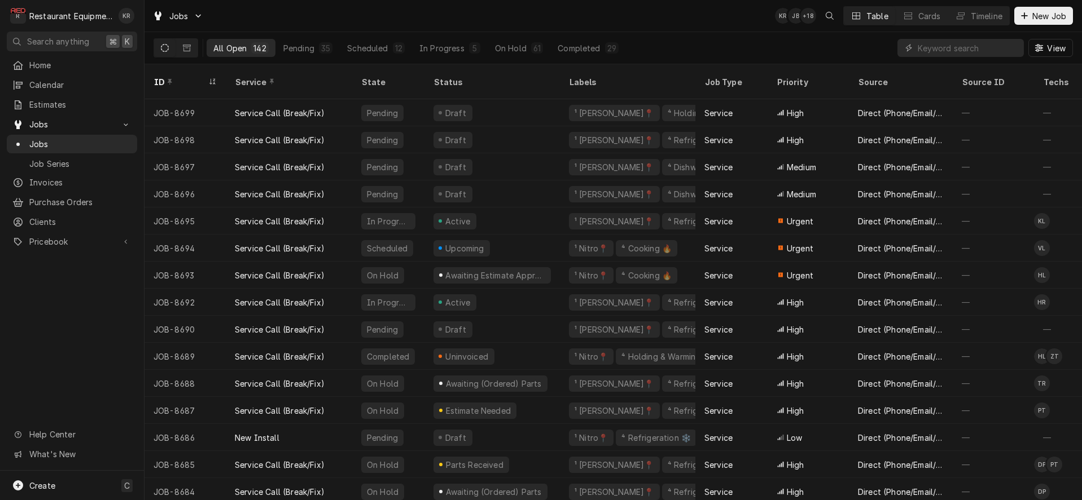
click at [959, 51] on input "Dynamic Content Wrapper" at bounding box center [967, 48] width 100 height 18
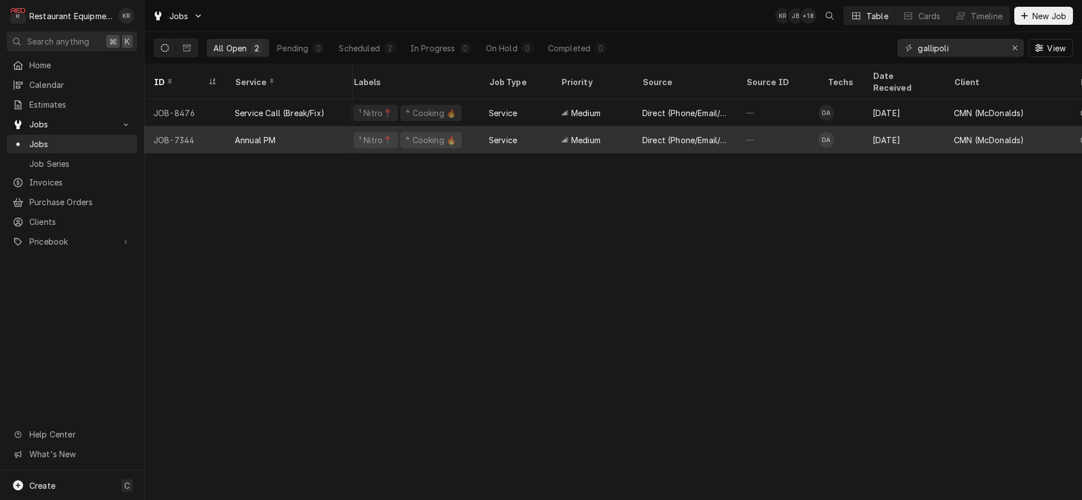
scroll to position [0, 217]
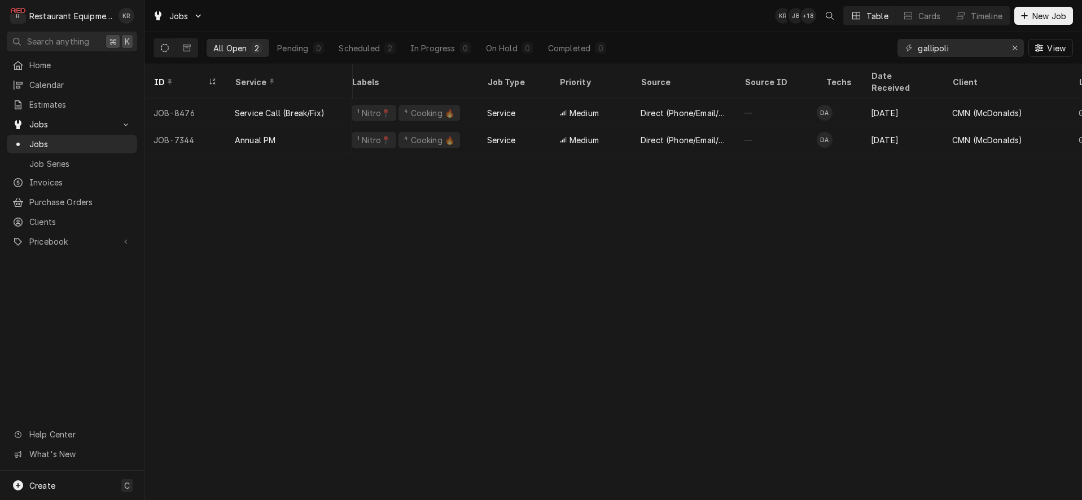
type input "gallipoli"
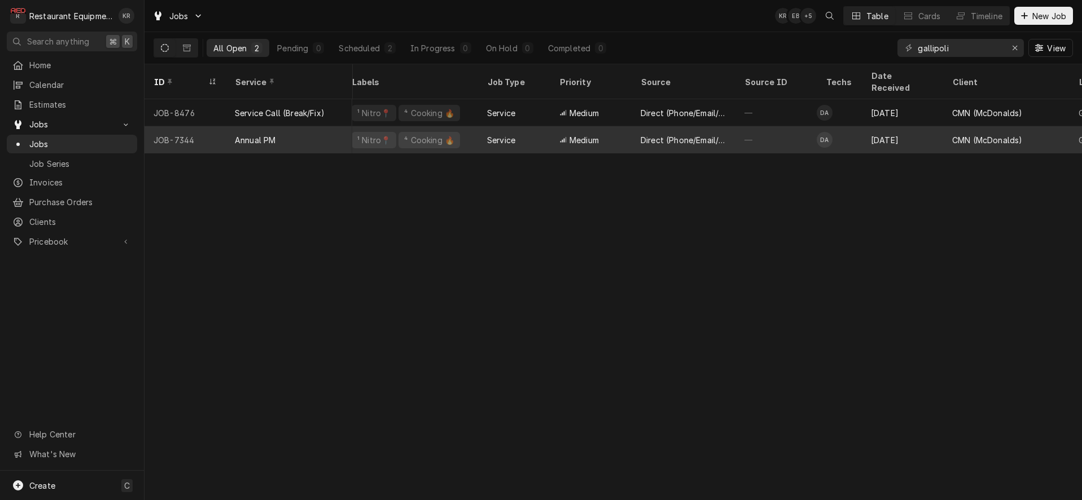
click at [547, 130] on div "Service" at bounding box center [514, 139] width 72 height 27
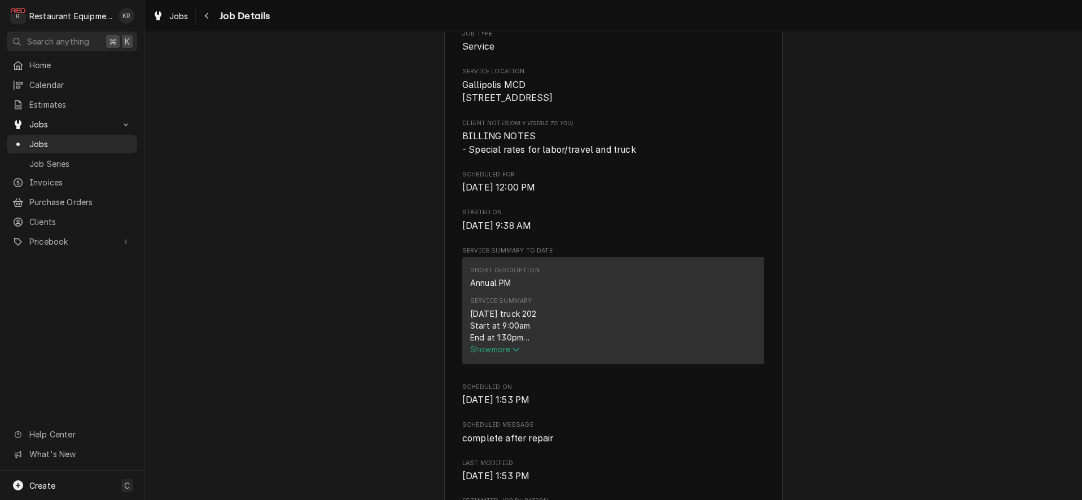
scroll to position [258, 0]
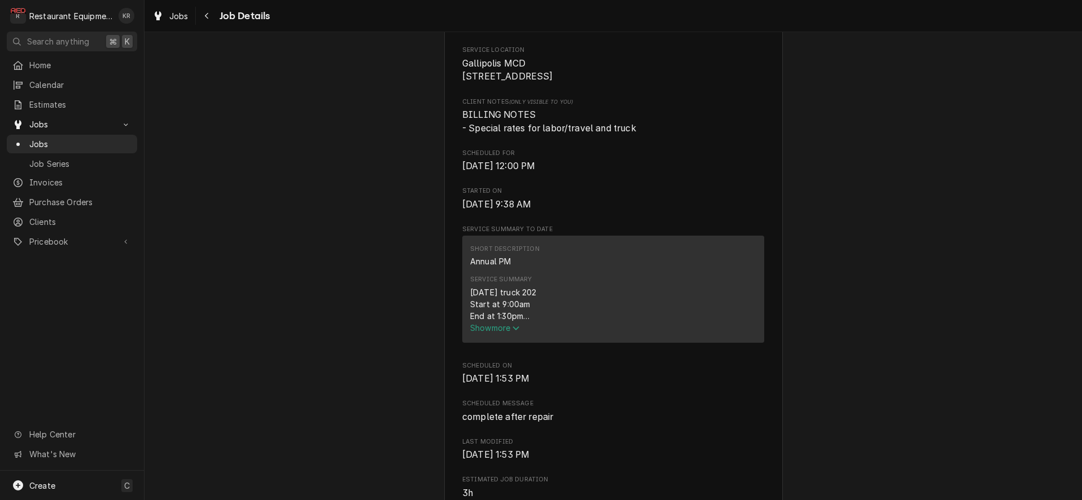
click at [501, 333] on span "Show more" at bounding box center [495, 328] width 50 height 10
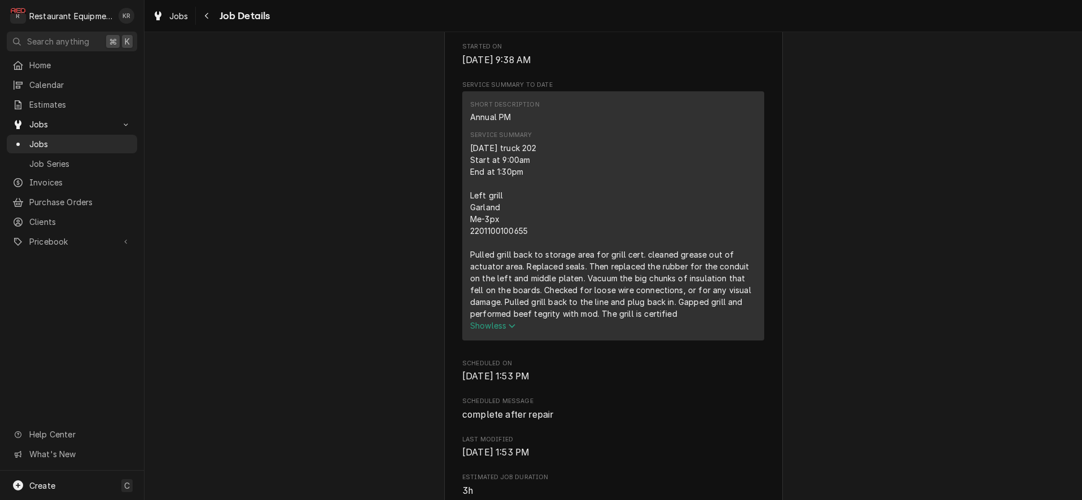
scroll to position [390, 0]
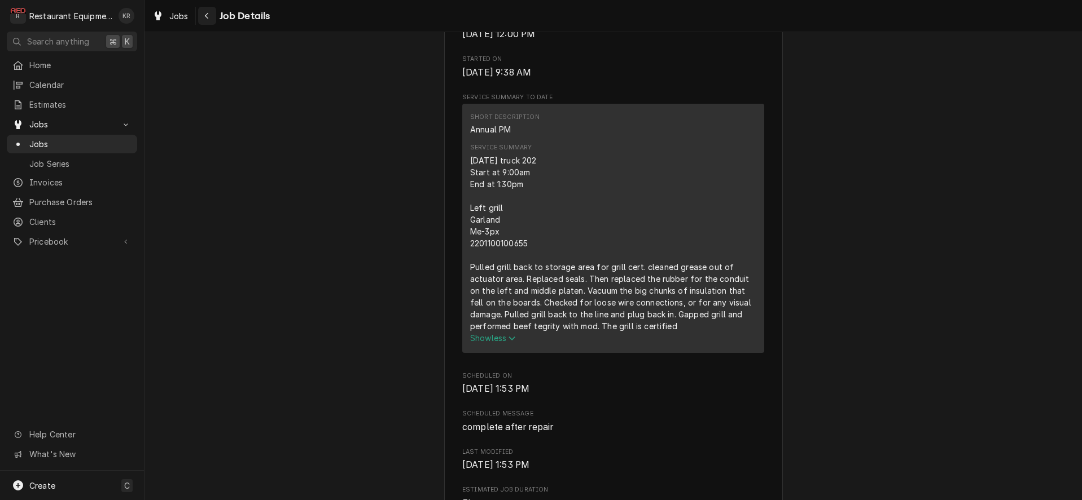
click at [206, 20] on div "Navigate back" at bounding box center [206, 15] width 11 height 11
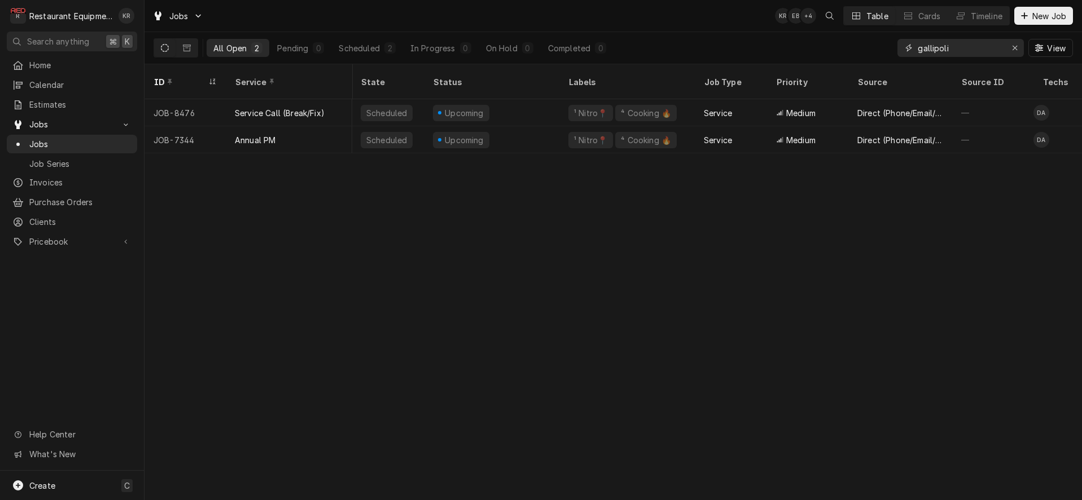
scroll to position [0, 2]
click at [957, 47] on input "gallipoli" at bounding box center [959, 48] width 85 height 18
drag, startPoint x: 912, startPoint y: 43, endPoint x: 894, endPoint y: 41, distance: 18.1
click at [917, 41] on input "gallipoli" at bounding box center [959, 48] width 85 height 18
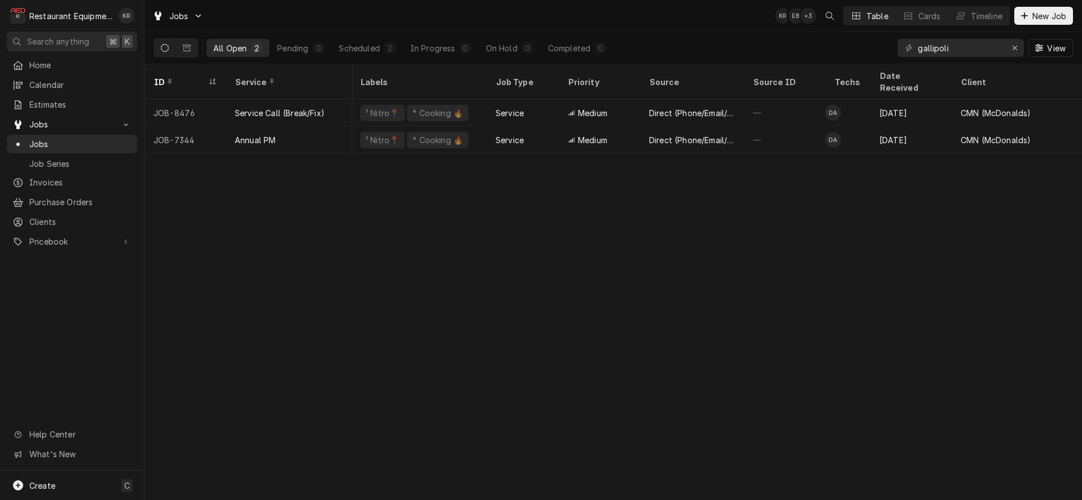
scroll to position [0, 251]
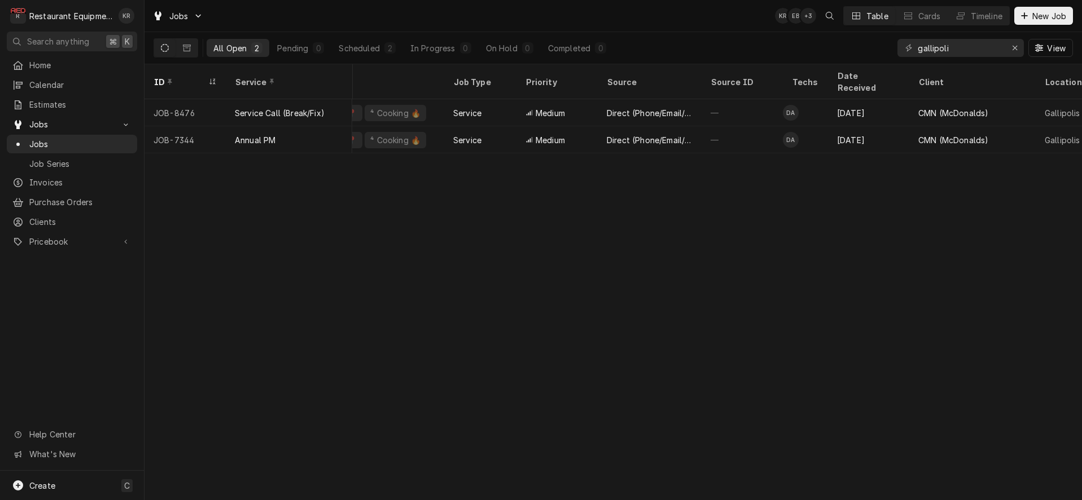
click at [899, 45] on div "gallipoli" at bounding box center [960, 48] width 126 height 18
click at [962, 48] on input "gallipoli" at bounding box center [959, 48] width 85 height 18
drag, startPoint x: 903, startPoint y: 50, endPoint x: 891, endPoint y: 51, distance: 11.3
click at [917, 51] on input "gallipoli" at bounding box center [959, 48] width 85 height 18
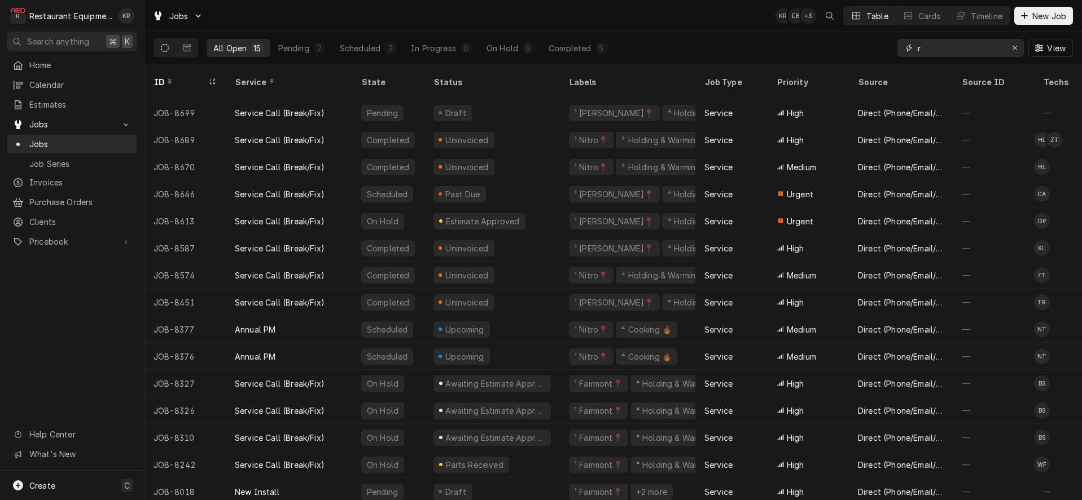
type input "r"
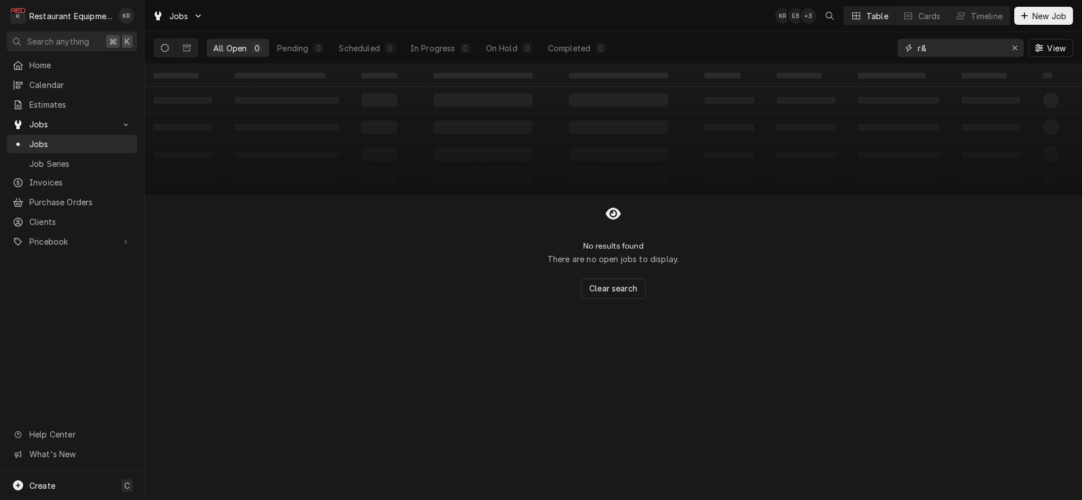
type input "r"
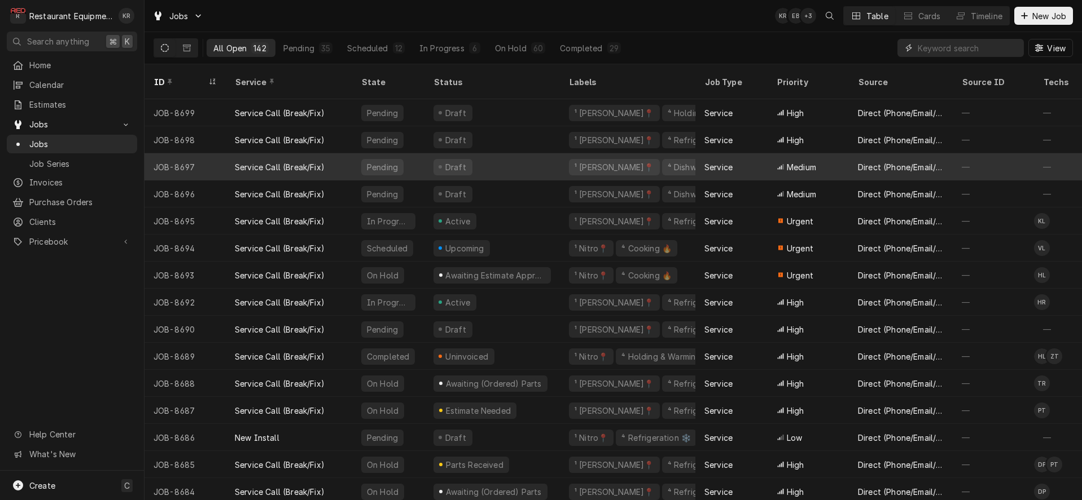
scroll to position [2, 0]
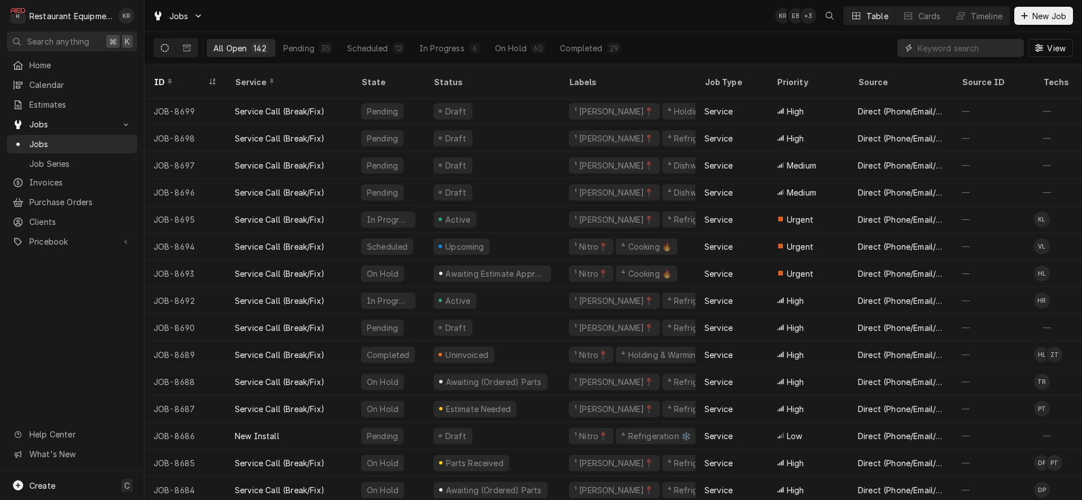
click at [933, 49] on input "Dynamic Content Wrapper" at bounding box center [967, 48] width 100 height 18
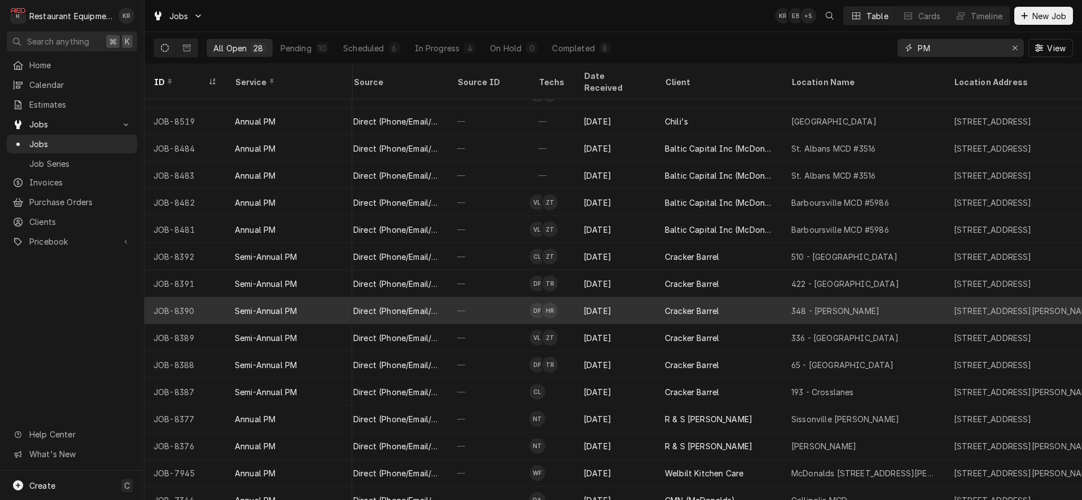
scroll to position [344, 504]
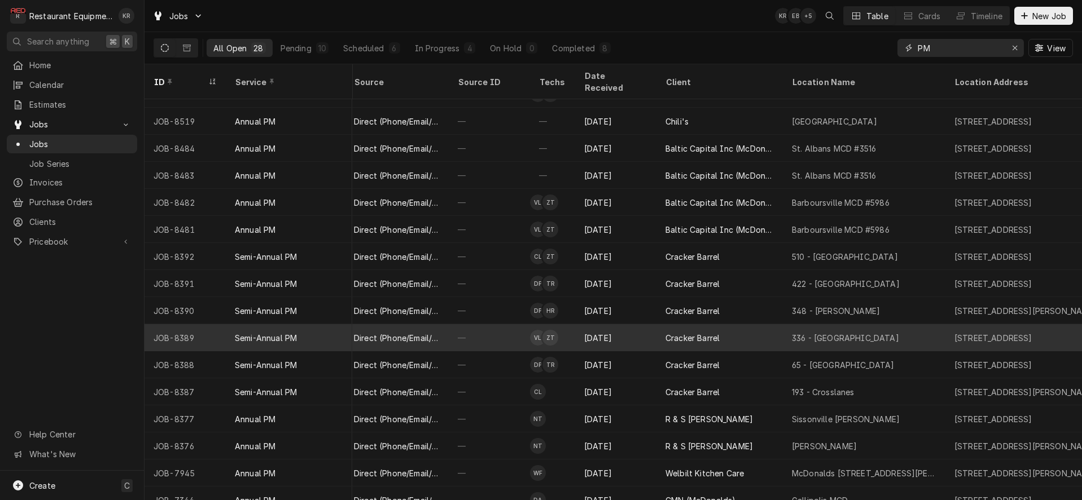
type input "P"
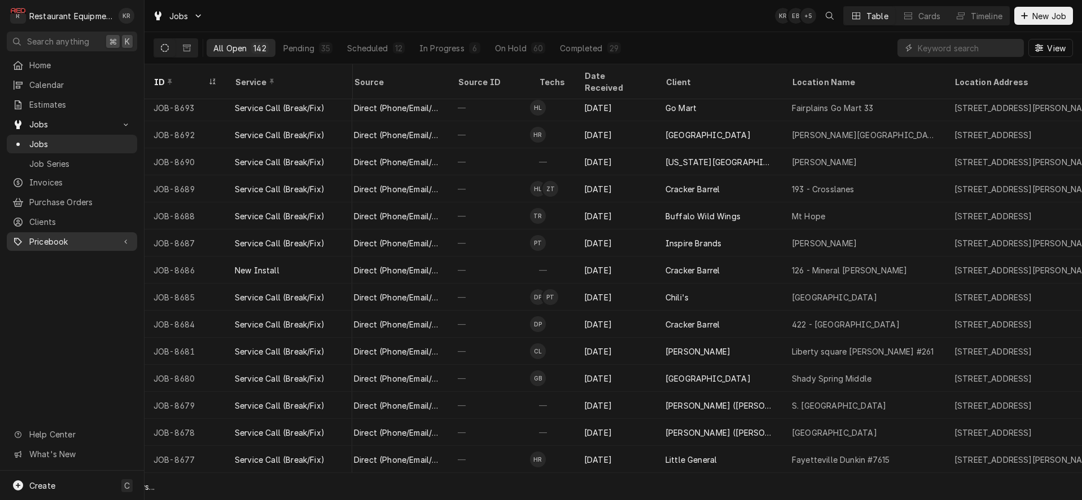
scroll to position [154, 504]
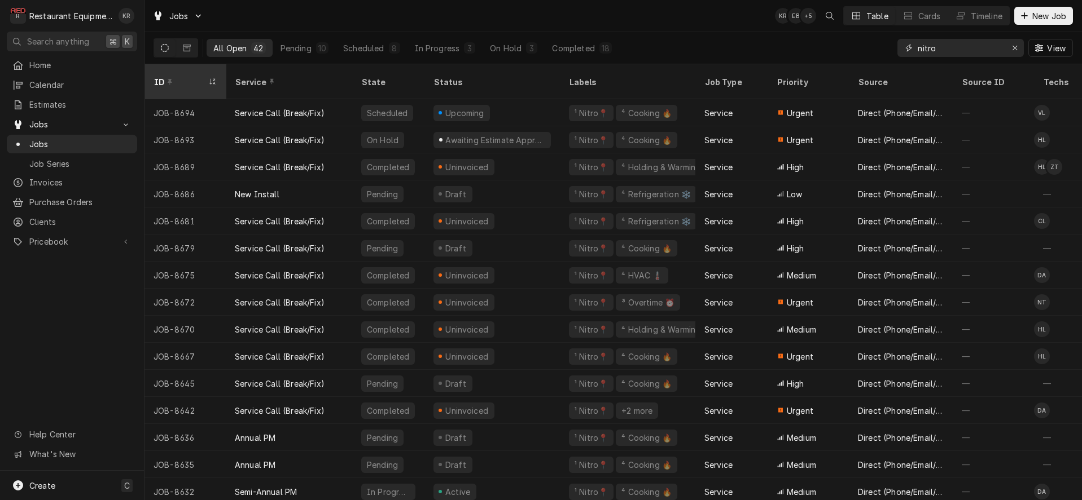
type input "nitro"
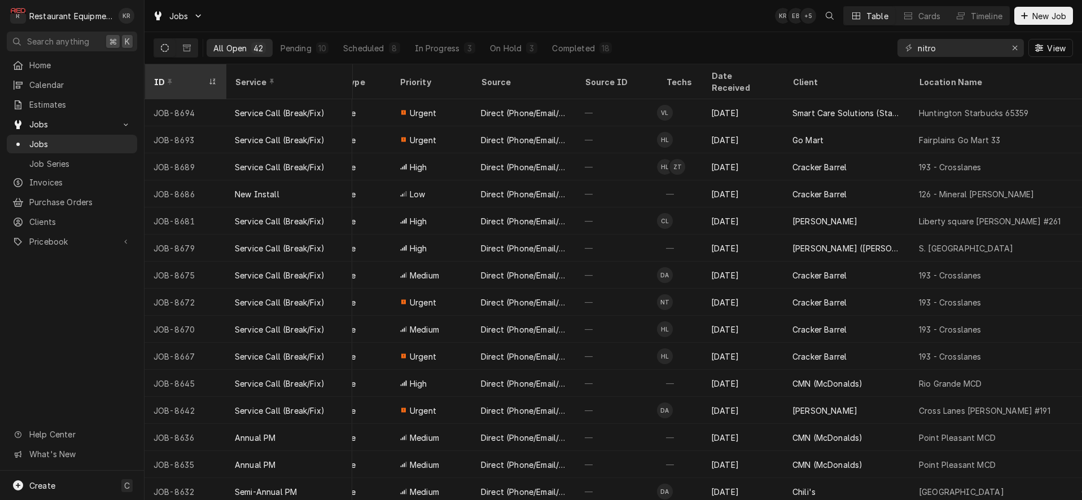
scroll to position [0, 373]
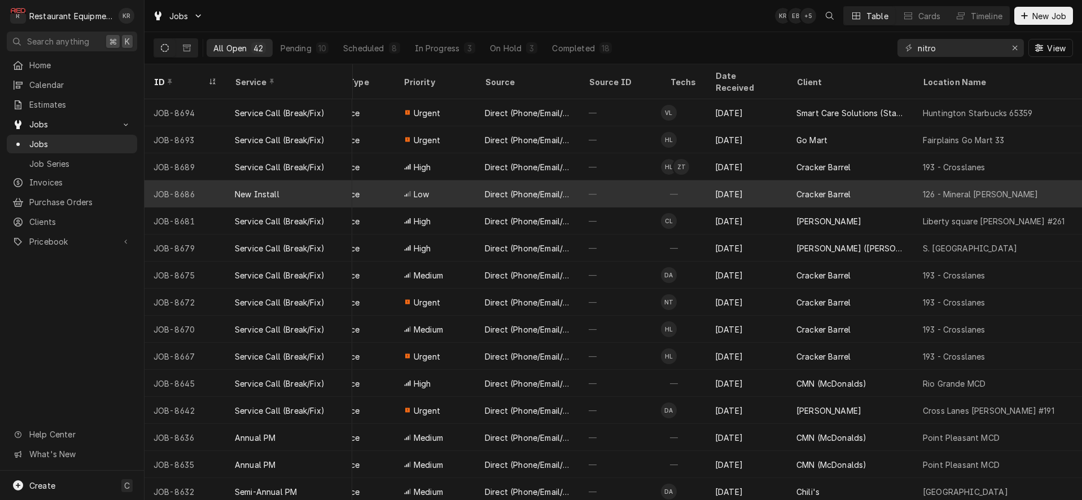
click at [805, 188] on div "Cracker Barrel" at bounding box center [823, 194] width 54 height 12
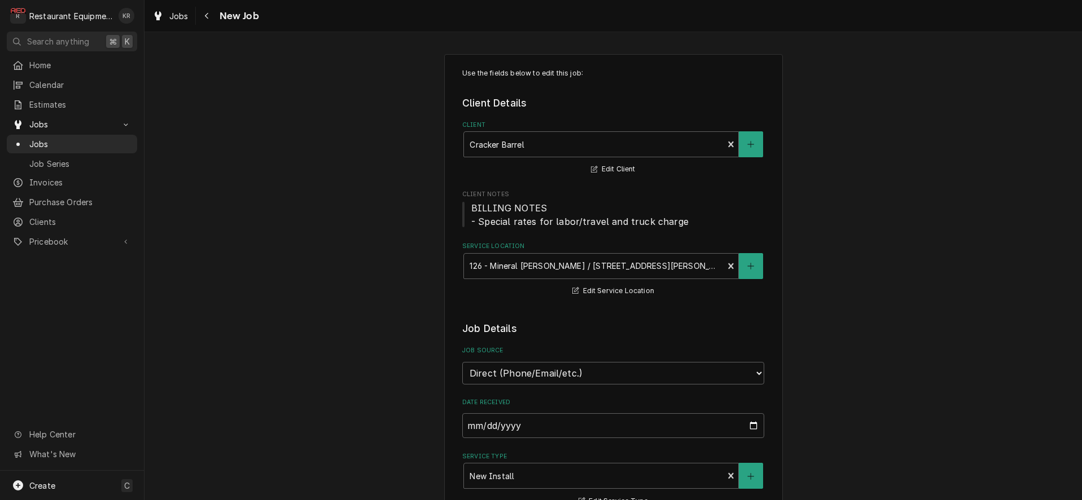
type textarea "x"
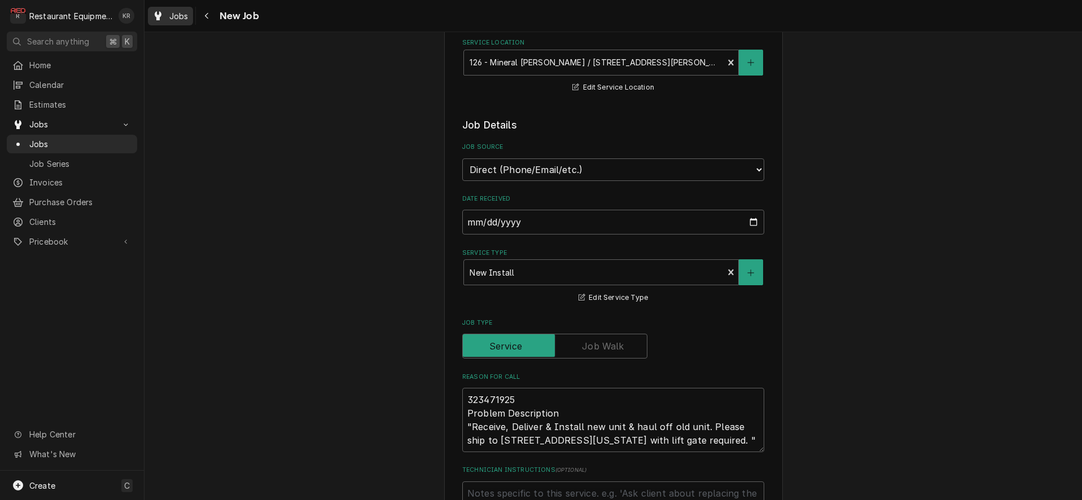
scroll to position [205, 0]
click at [213, 16] on button "Navigate back" at bounding box center [207, 16] width 18 height 18
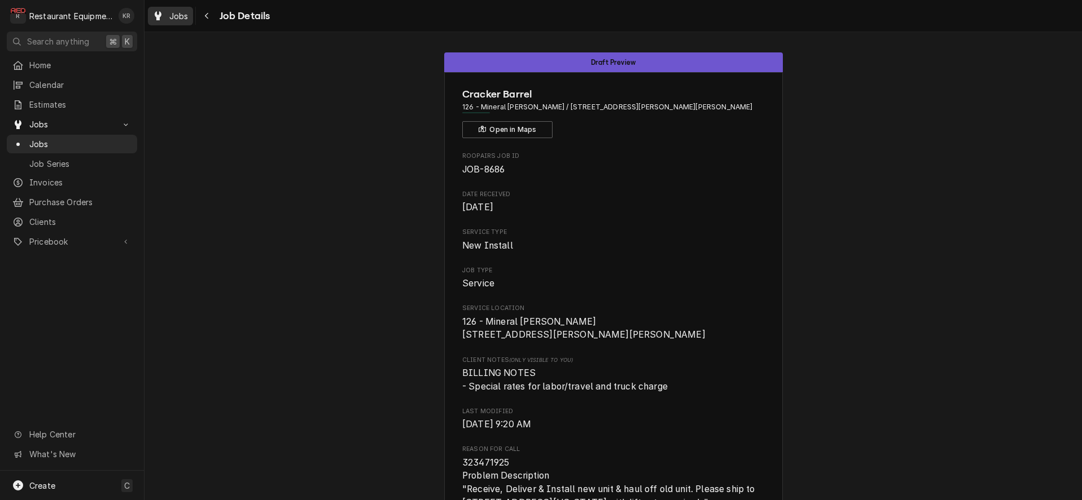
click at [189, 19] on div "Jobs" at bounding box center [170, 16] width 41 height 14
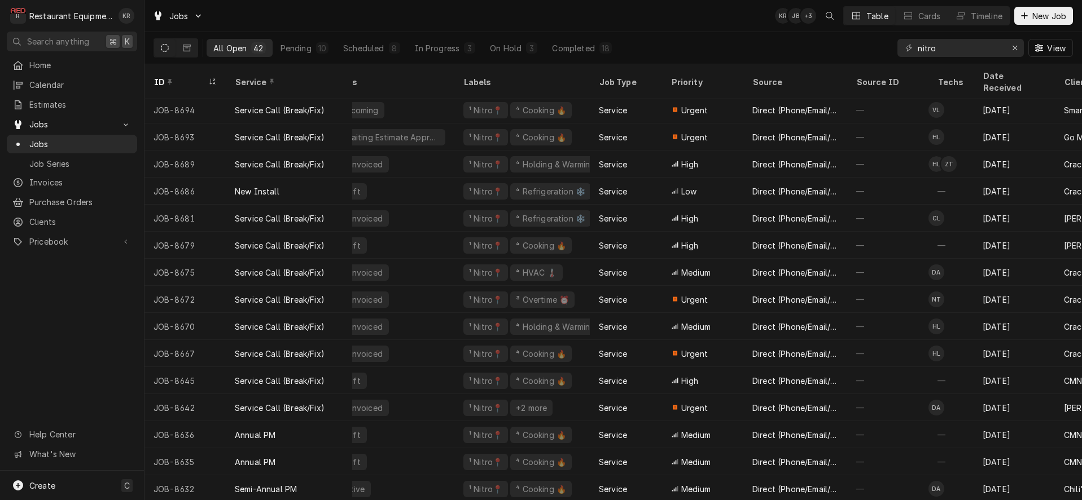
scroll to position [3, 0]
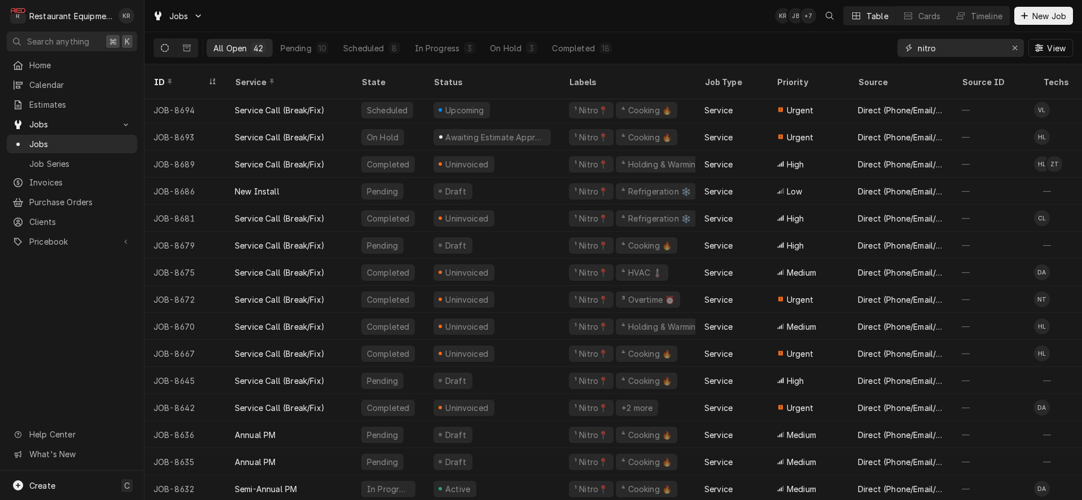
drag, startPoint x: 919, startPoint y: 49, endPoint x: 912, endPoint y: 49, distance: 6.2
click at [917, 49] on input "nitro" at bounding box center [959, 48] width 85 height 18
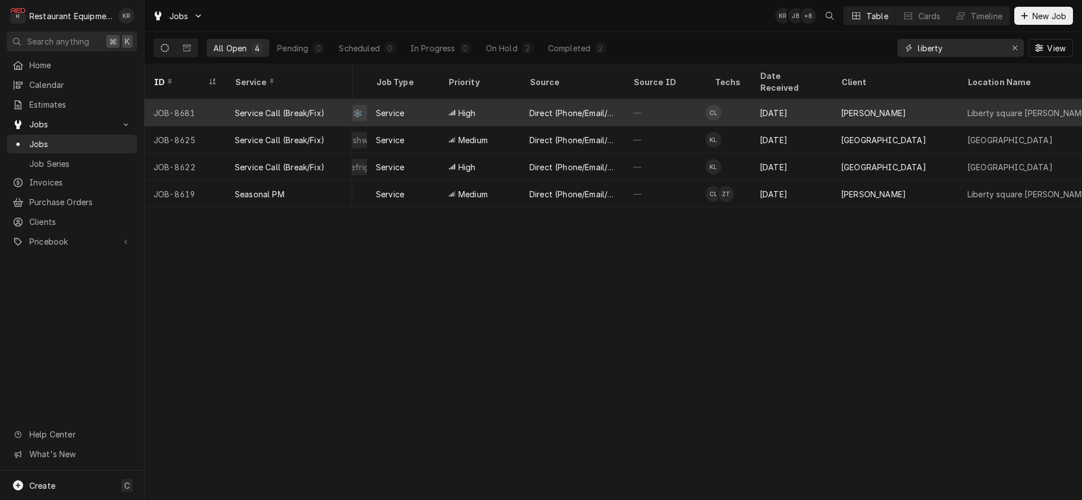
type input "liberty"
click at [636, 99] on div "—" at bounding box center [663, 112] width 81 height 27
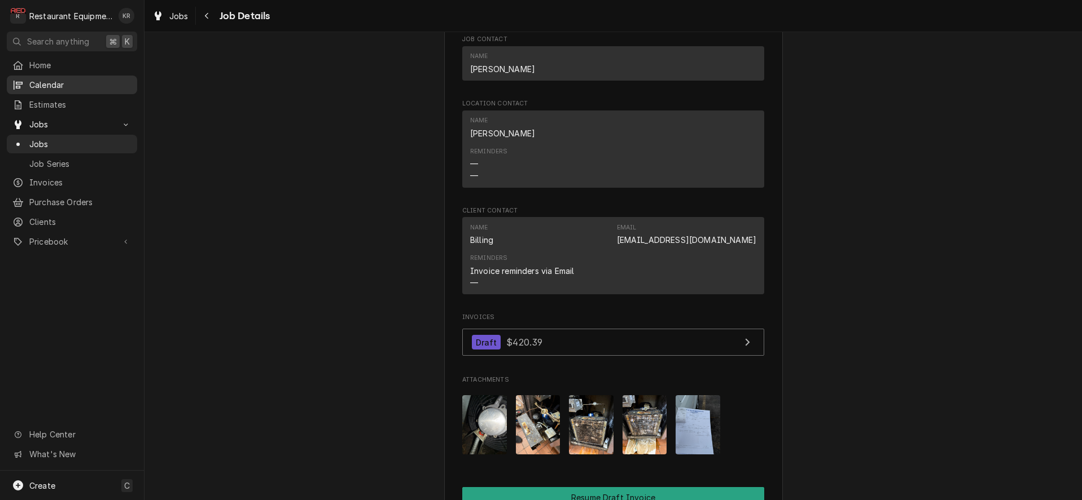
scroll to position [795, 0]
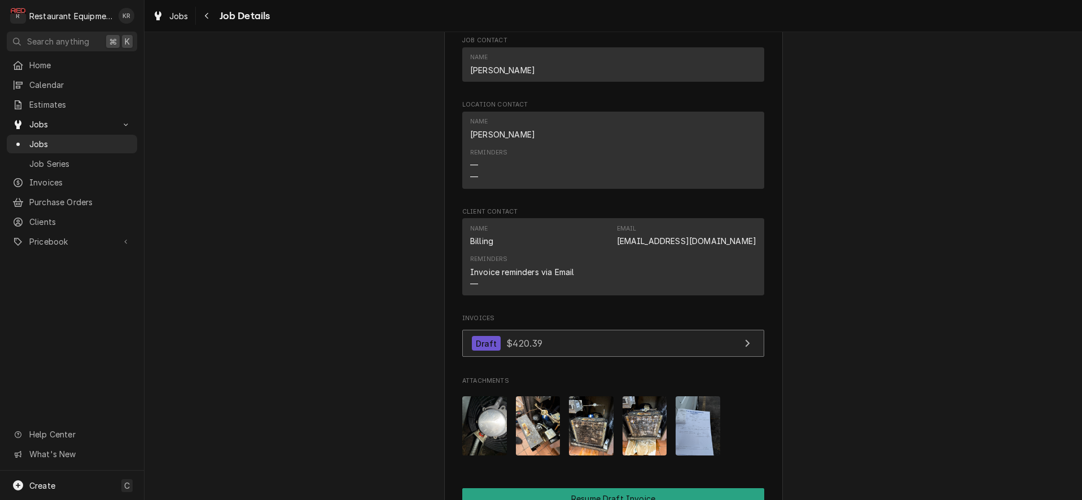
click at [534, 349] on span "$420.39" at bounding box center [524, 343] width 36 height 11
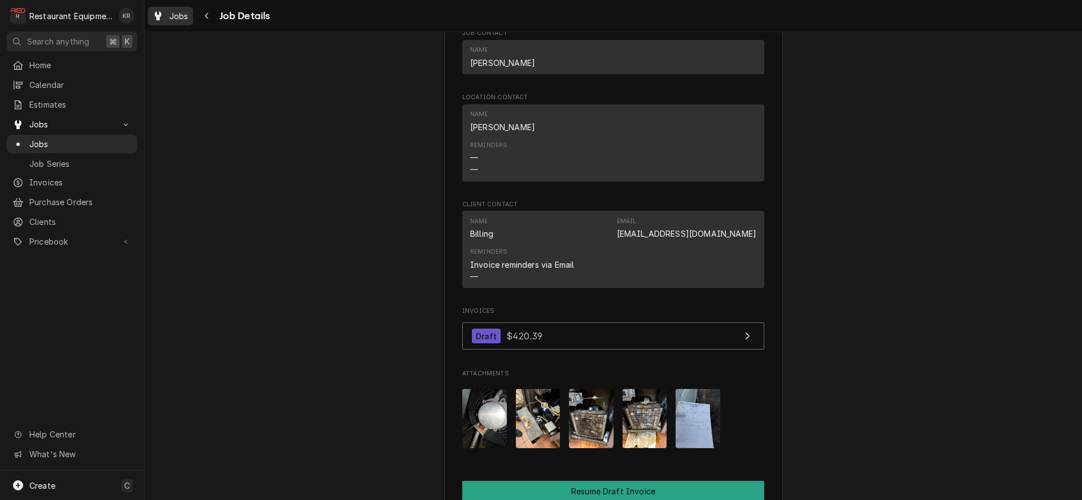
click at [182, 20] on span "Jobs" at bounding box center [178, 16] width 19 height 12
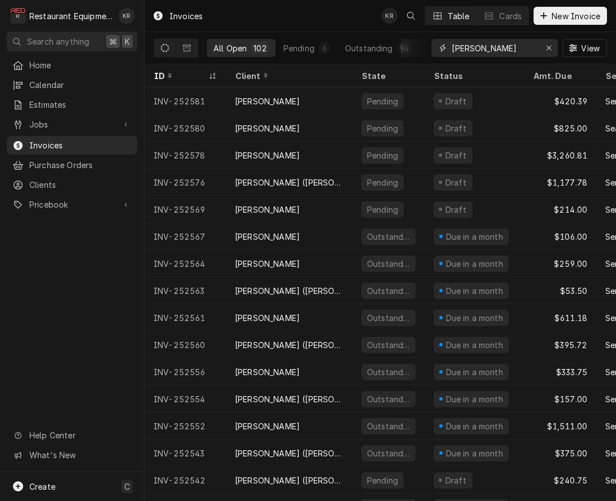
click at [451, 42] on input "bob" at bounding box center [493, 48] width 85 height 18
drag, startPoint x: 489, startPoint y: 45, endPoint x: 433, endPoint y: 42, distance: 55.9
click at [451, 42] on input "bob" at bounding box center [493, 48] width 85 height 18
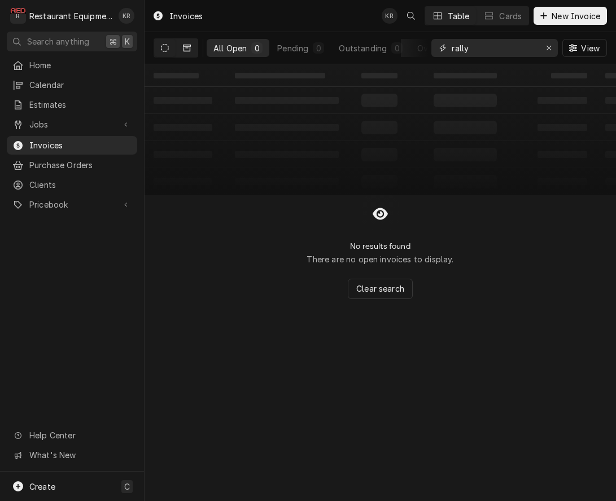
type input "rally"
click at [196, 45] on button "Dynamic Content Wrapper" at bounding box center [186, 48] width 21 height 18
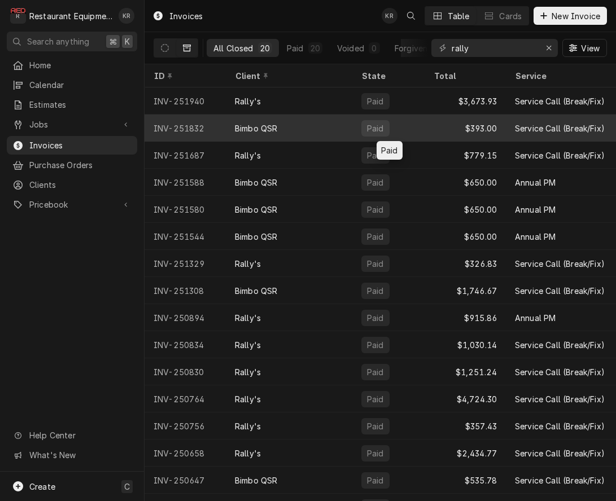
click at [417, 122] on div "Paid" at bounding box center [388, 128] width 72 height 27
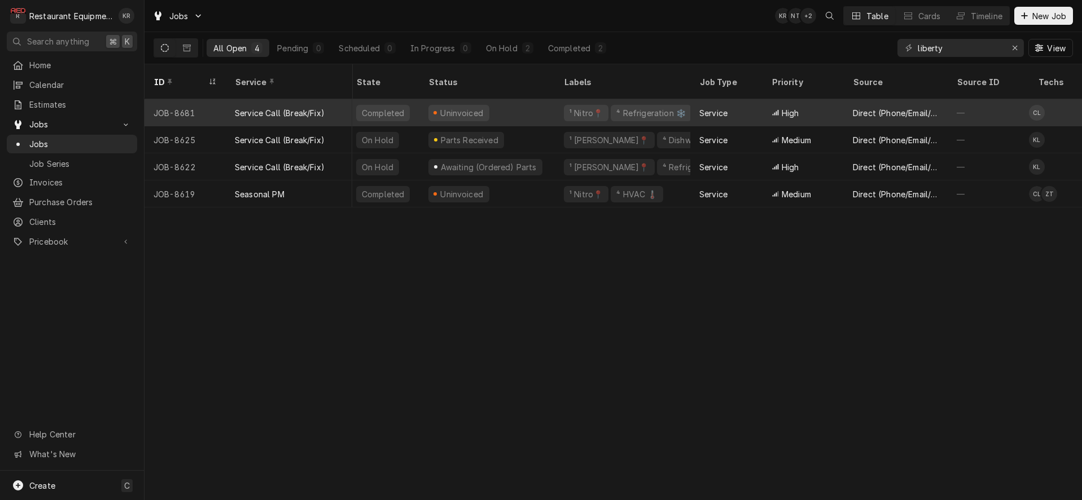
scroll to position [0, 16]
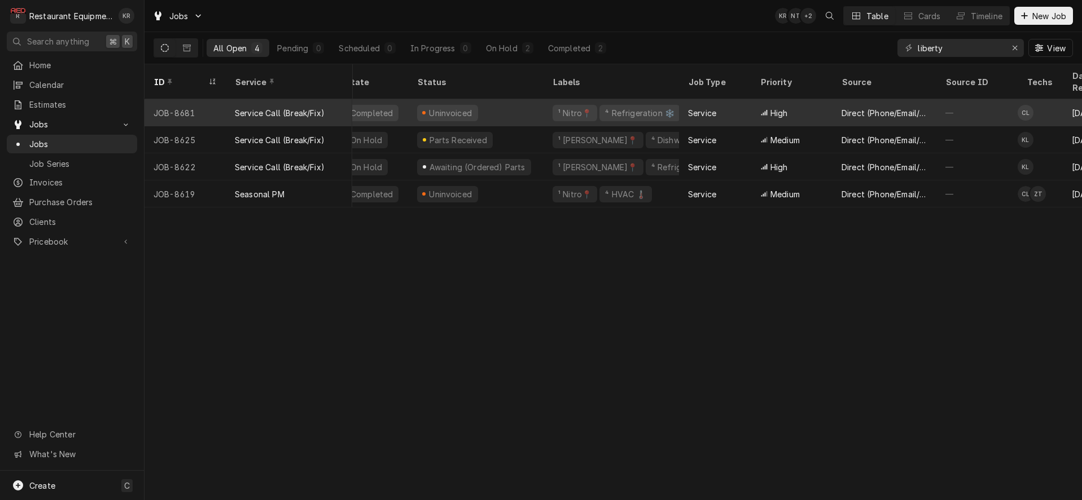
click at [544, 100] on div "¹ Nitro📍 ⁴ Refrigeration ❄️" at bounding box center [610, 112] width 135 height 27
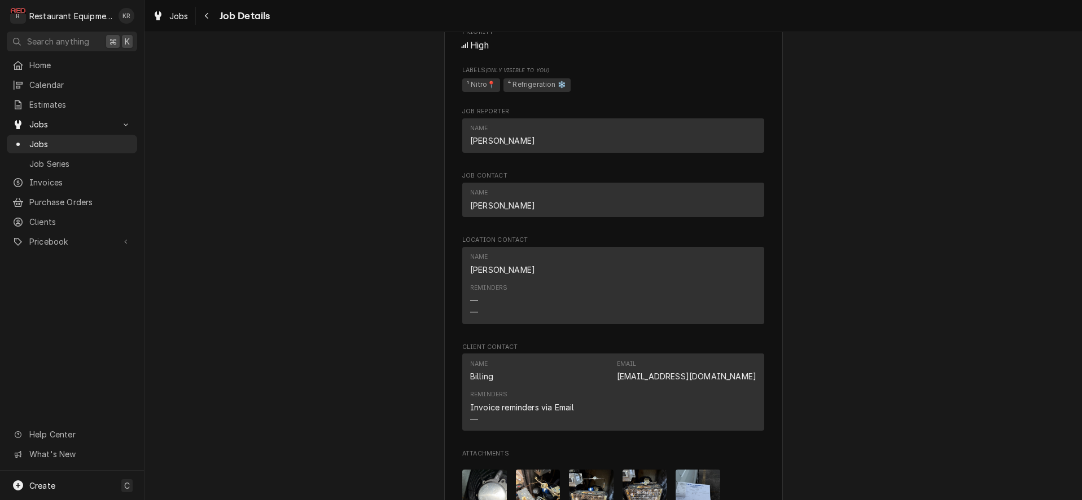
scroll to position [1141, 0]
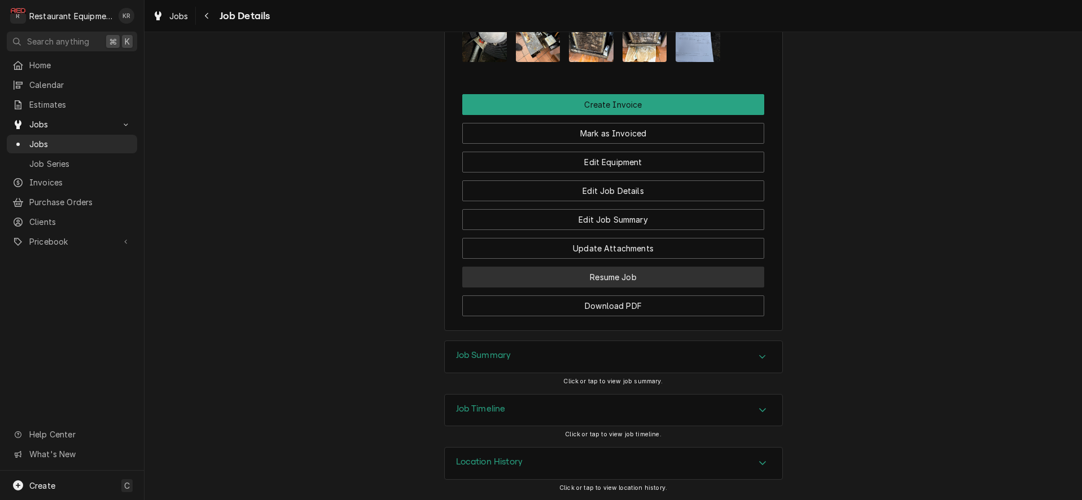
click at [598, 278] on button "Resume Job" at bounding box center [613, 277] width 302 height 21
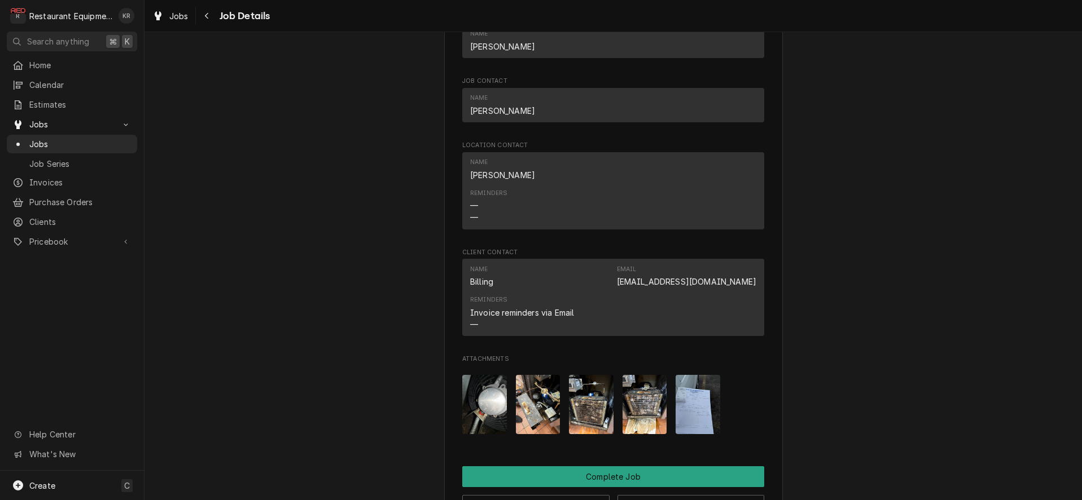
scroll to position [1249, 0]
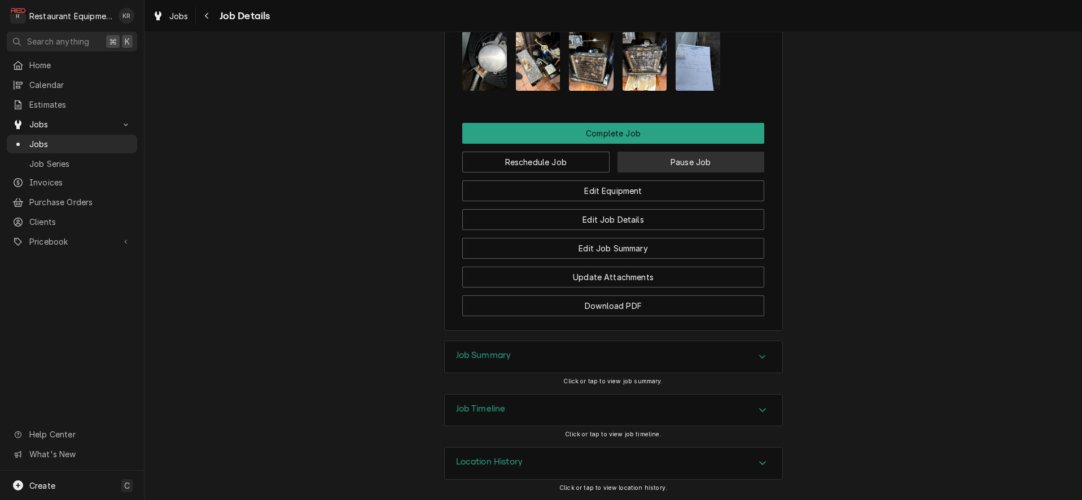
click at [651, 157] on button "Pause Job" at bounding box center [690, 162] width 147 height 21
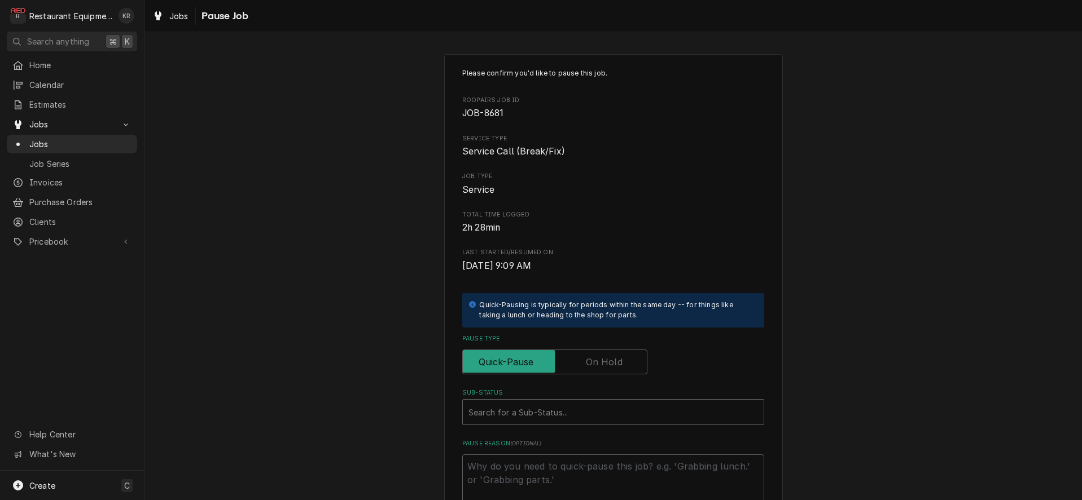
type textarea "x"
click at [593, 361] on label "Pause Type" at bounding box center [554, 362] width 185 height 25
click at [593, 361] on input "Pause Type" at bounding box center [554, 362] width 175 height 25
checkbox input "true"
click at [551, 410] on div "Sub-Status" at bounding box center [601, 412] width 267 height 20
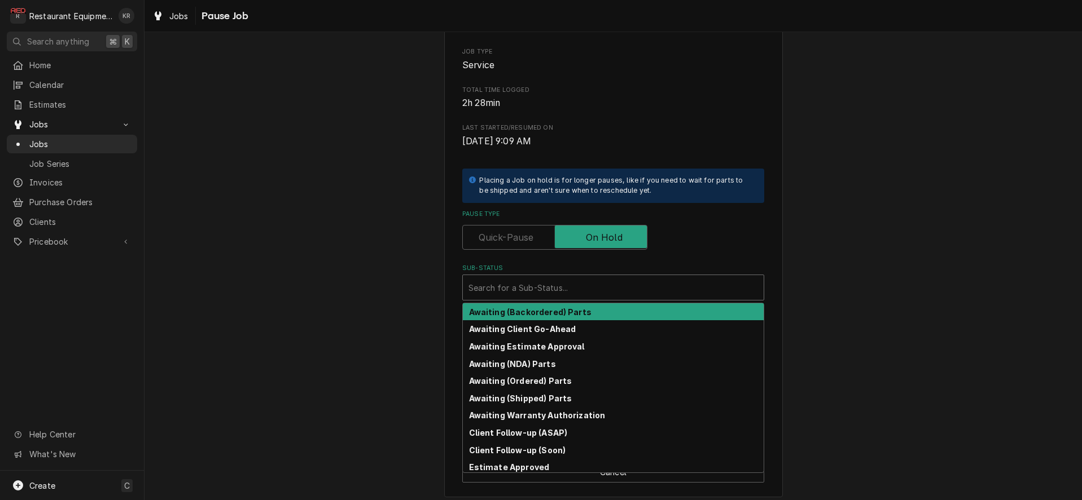
scroll to position [131, 0]
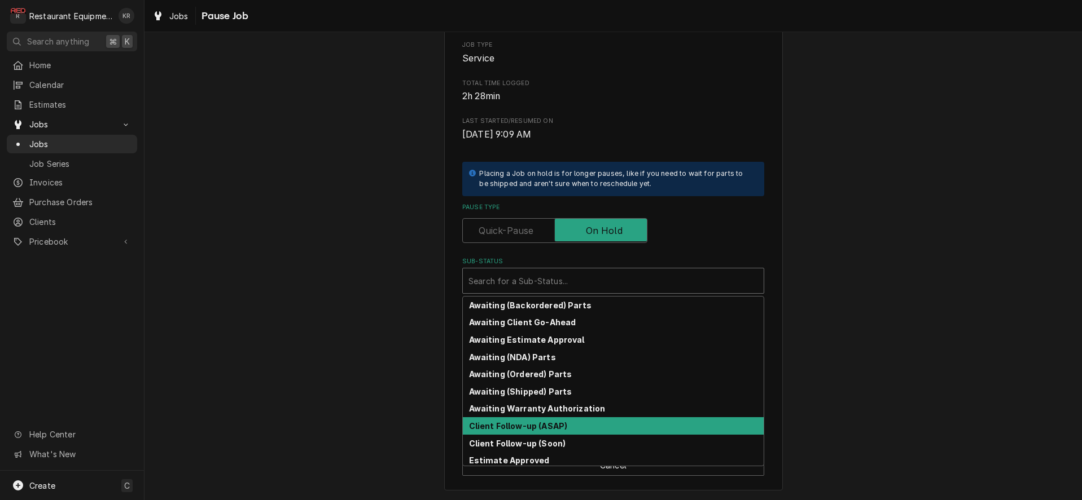
click at [565, 427] on div "Client Follow-up (ASAP)" at bounding box center [613, 426] width 301 height 17
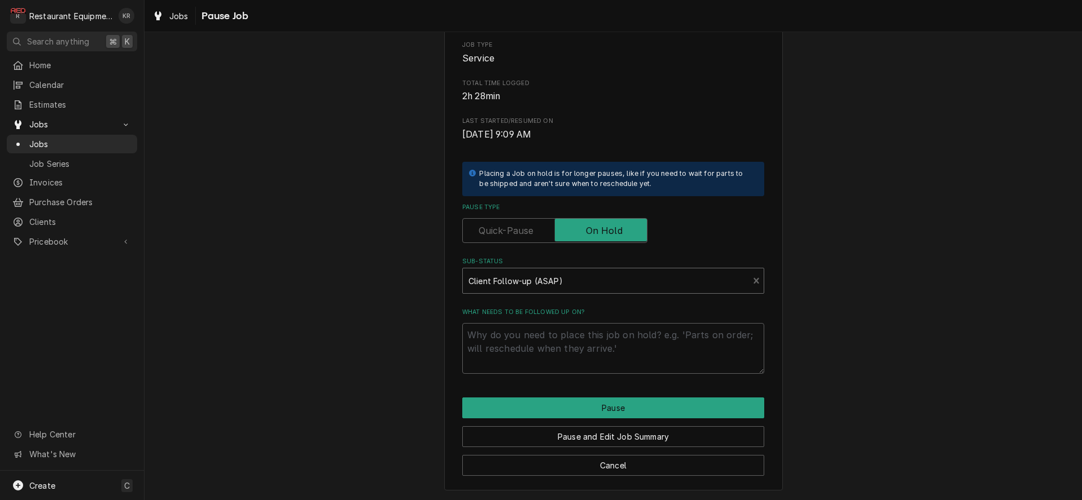
scroll to position [118, 0]
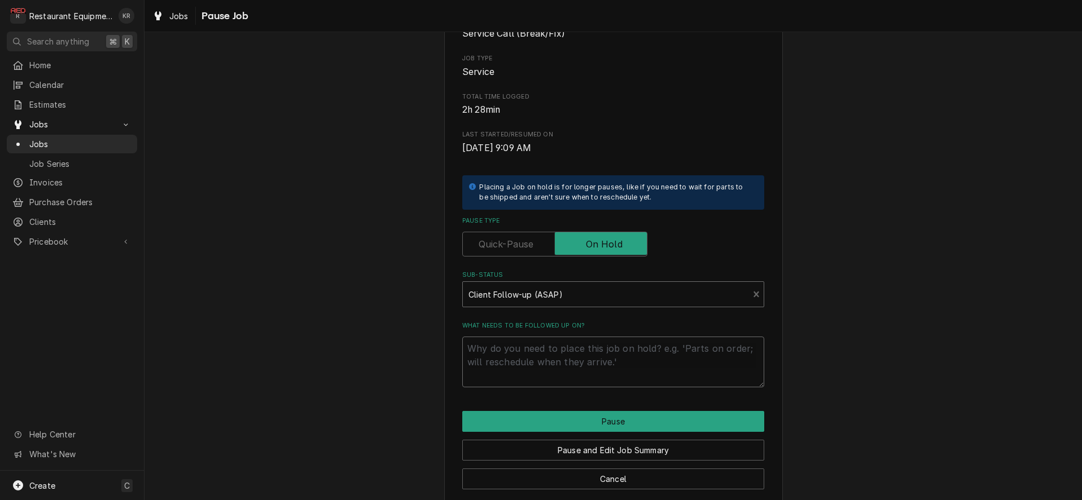
click at [542, 359] on textarea "What needs to be followed up on?" at bounding box center [613, 362] width 302 height 51
type textarea "x"
type textarea "C"
type textarea "x"
type textarea "Ca"
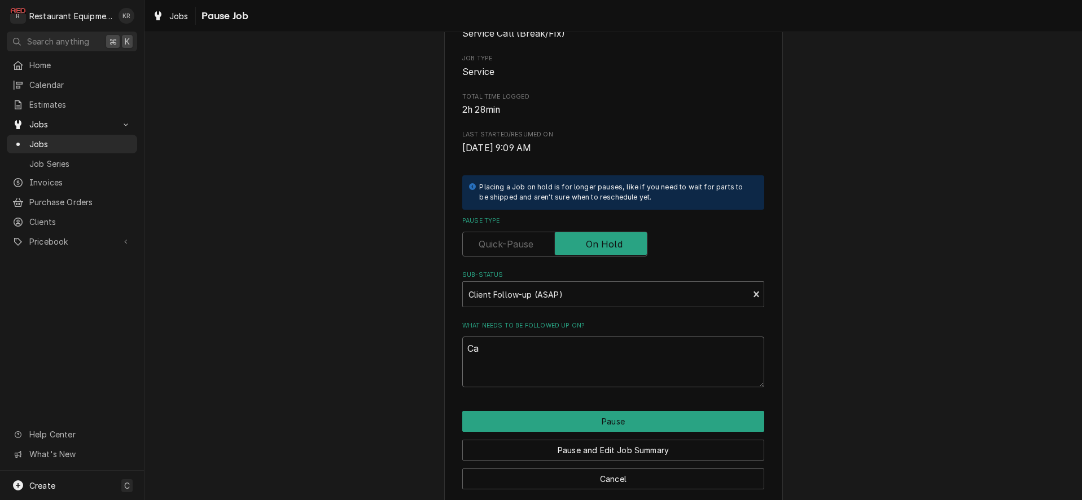
type textarea "x"
type textarea "Cal"
type textarea "x"
type textarea "Call"
type textarea "x"
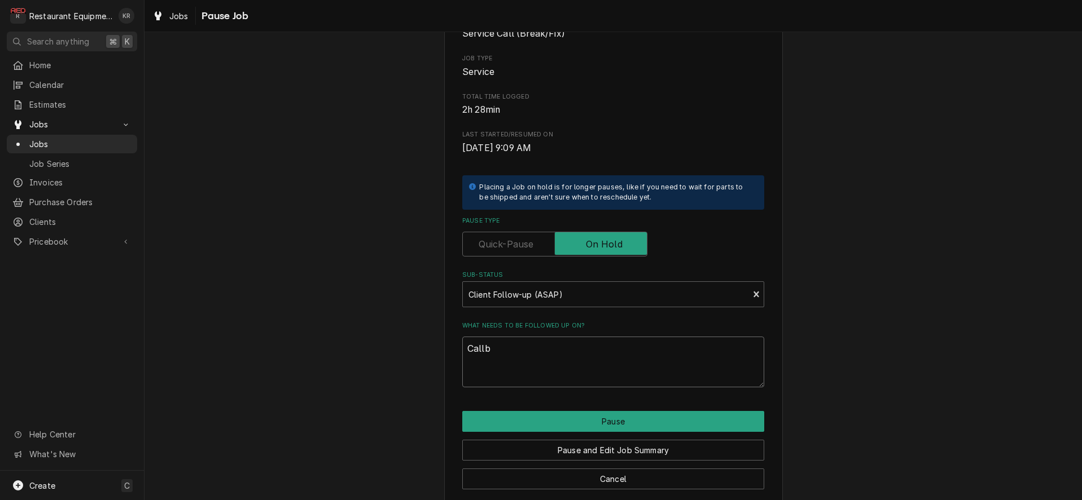
type textarea "Callba"
type textarea "x"
type textarea "Callbac"
type textarea "x"
type textarea "Callback"
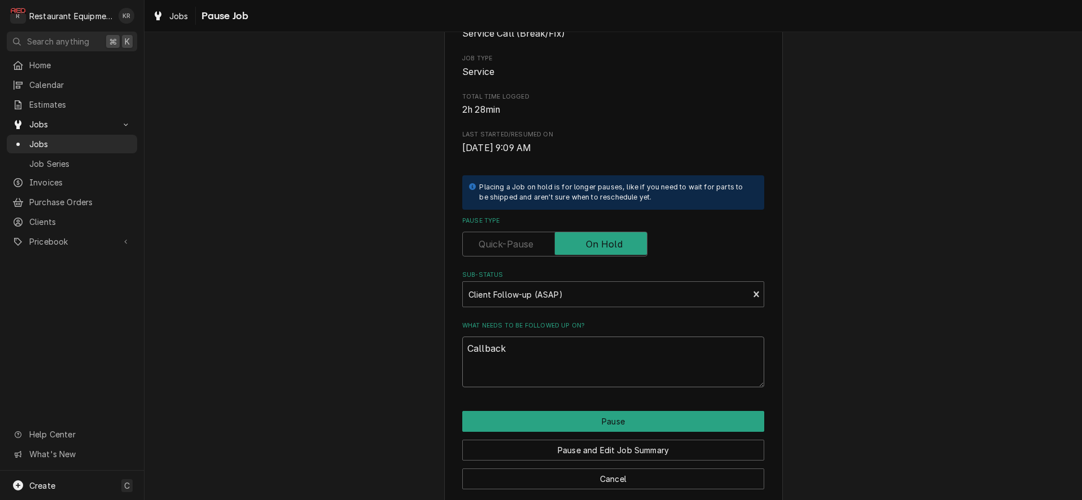
type textarea "x"
type textarea "Callback."
type textarea "x"
type textarea "Callback. T"
type textarea "x"
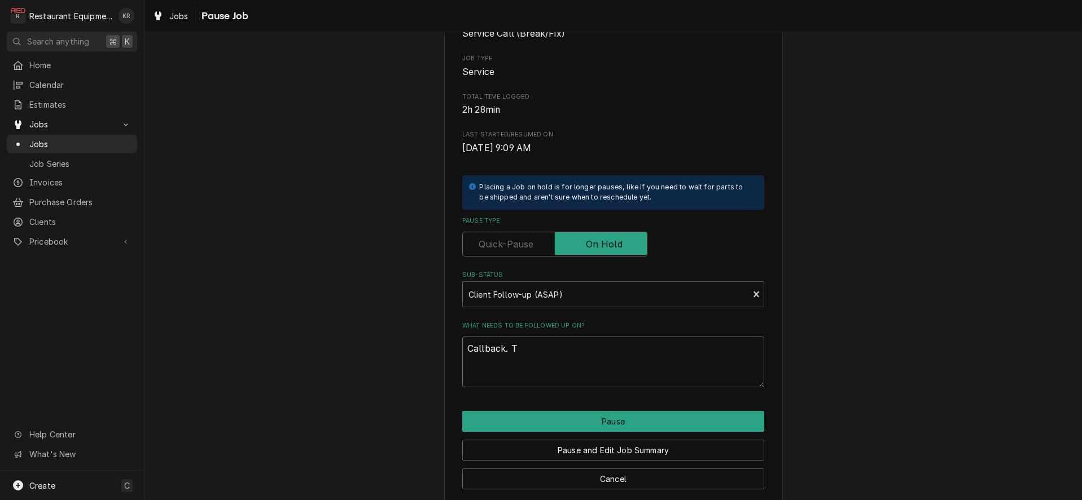
type textarea "Callback. Te"
type textarea "x"
type textarea "Callback. Tem"
type textarea "x"
type textarea "Callback. Temp"
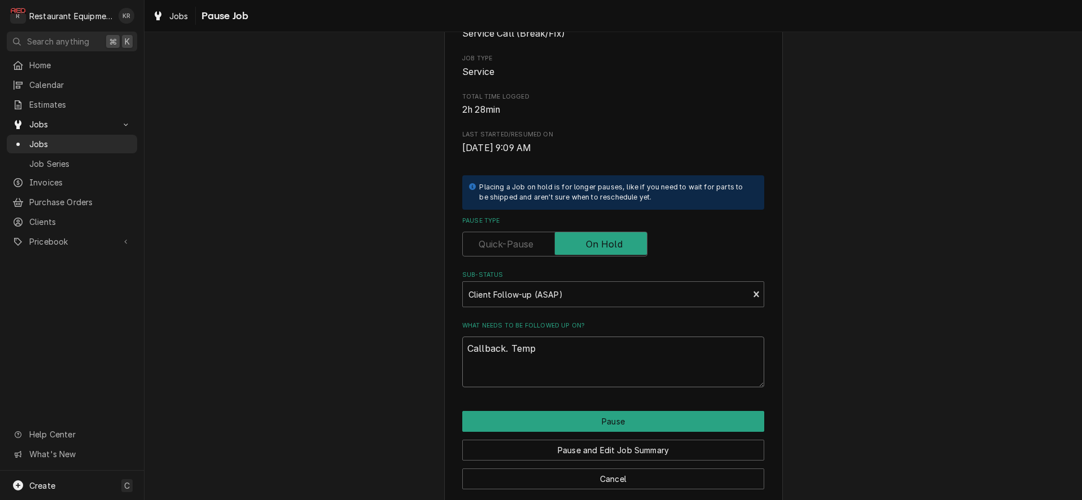
type textarea "x"
type textarea "Callback. Tempi"
type textarea "x"
type textarea "Callback. Tempin"
type textarea "x"
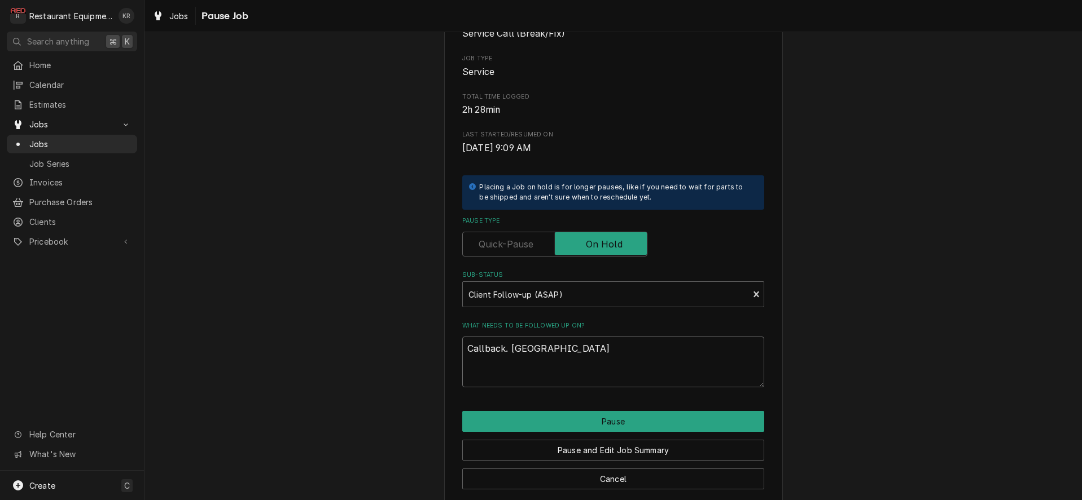
type textarea "Callback. Temping"
type textarea "x"
type textarea "Callback. Temping 66"
type textarea "x"
type textarea "Callback. Temping 66F"
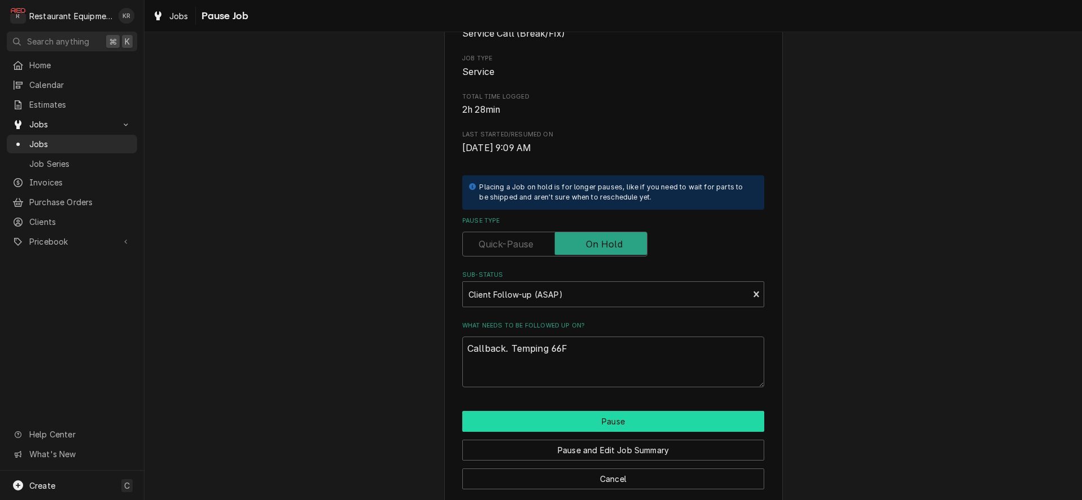
click at [590, 425] on button "Pause" at bounding box center [613, 421] width 302 height 21
type textarea "x"
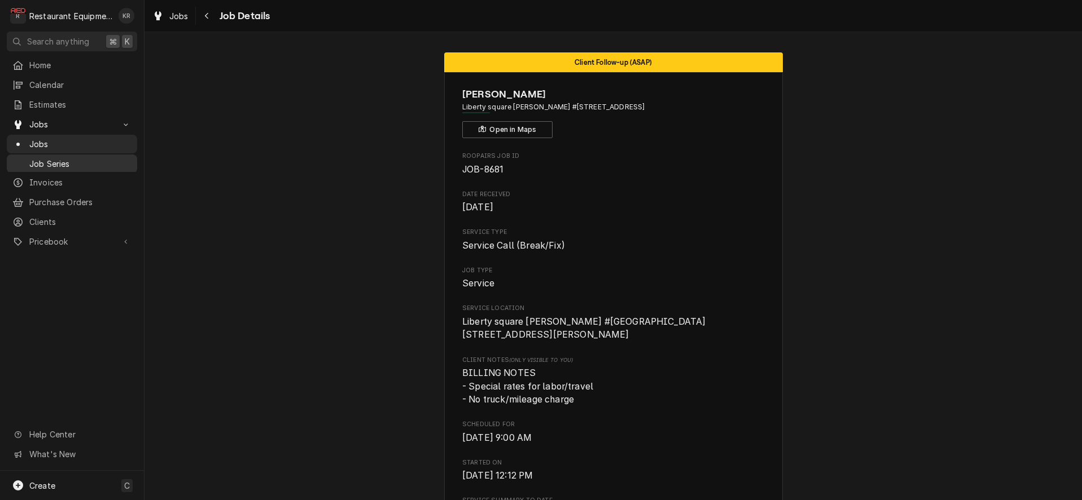
click at [167, 14] on div "Jobs" at bounding box center [170, 16] width 41 height 14
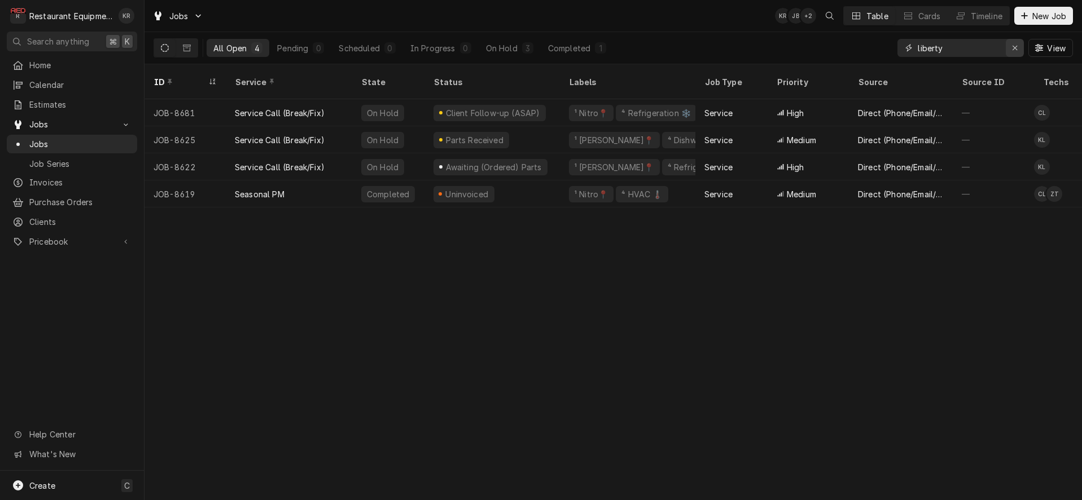
click at [1016, 46] on icon "Erase input" at bounding box center [1015, 48] width 6 height 8
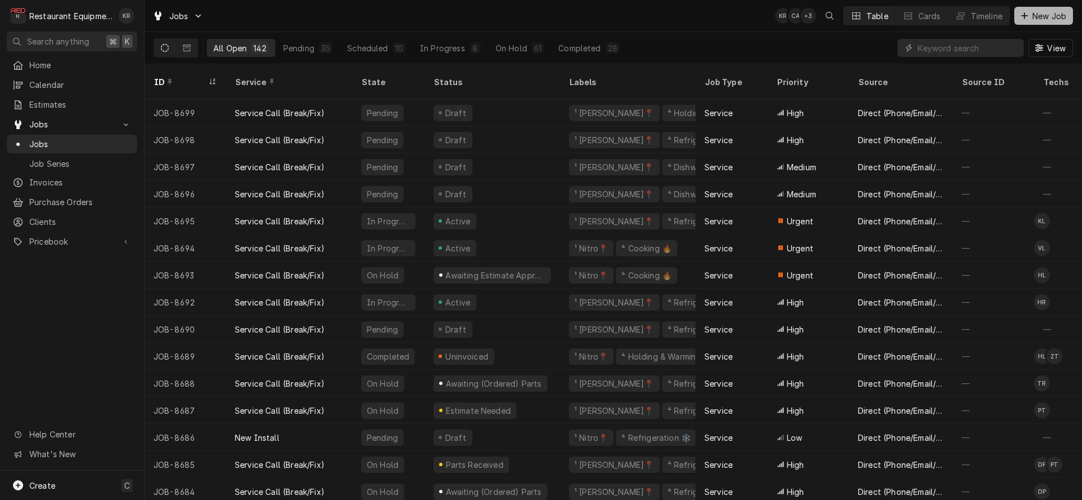
click at [1023, 17] on icon "Dynamic Content Wrapper" at bounding box center [1024, 16] width 7 height 8
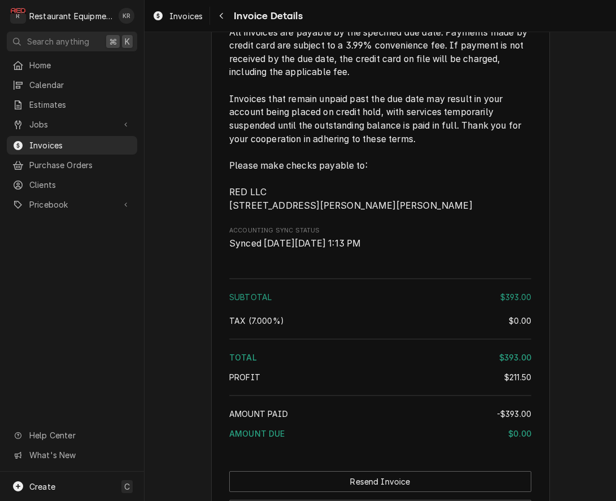
scroll to position [2015, 0]
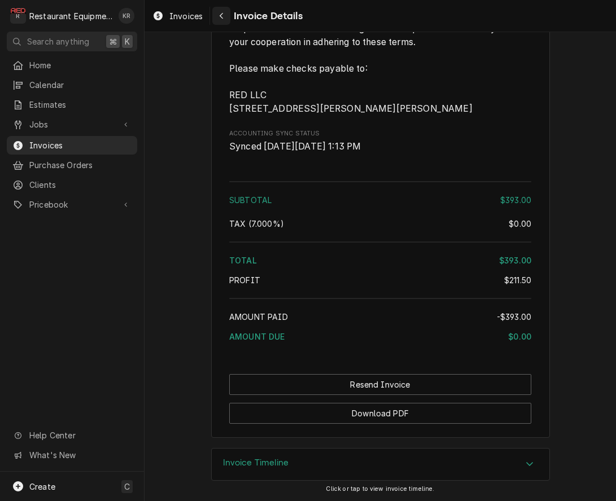
click at [219, 16] on div "Navigate back" at bounding box center [221, 15] width 11 height 11
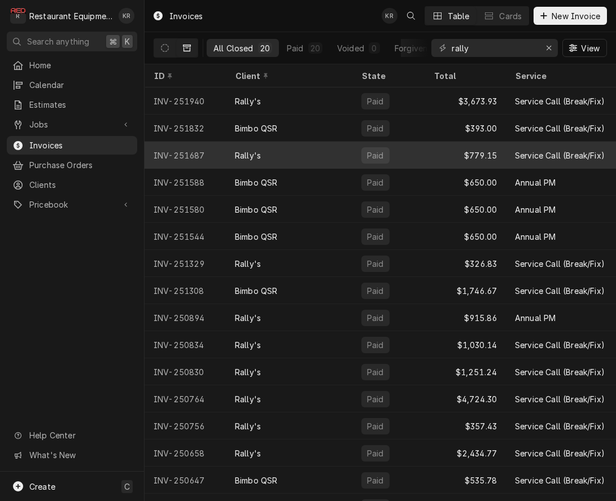
click at [379, 156] on div "Paid" at bounding box center [375, 156] width 19 height 12
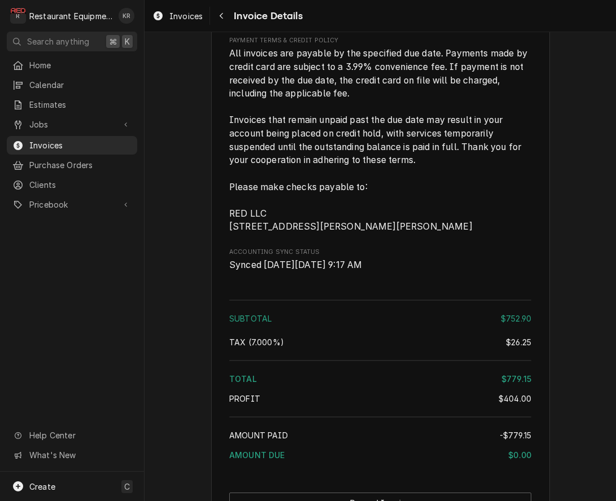
scroll to position [2471, 0]
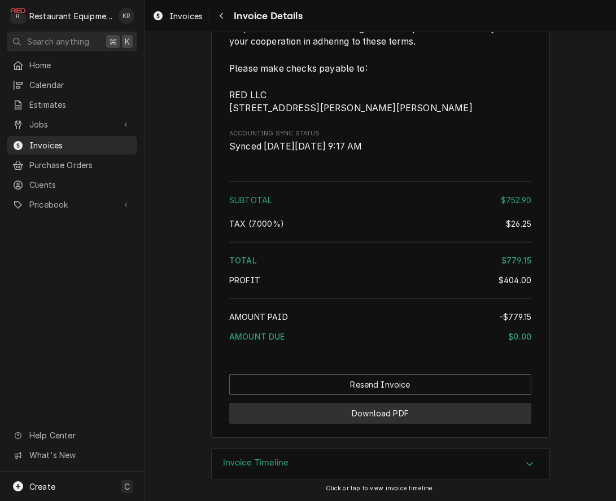
click at [391, 415] on button "Download PDF" at bounding box center [380, 413] width 302 height 21
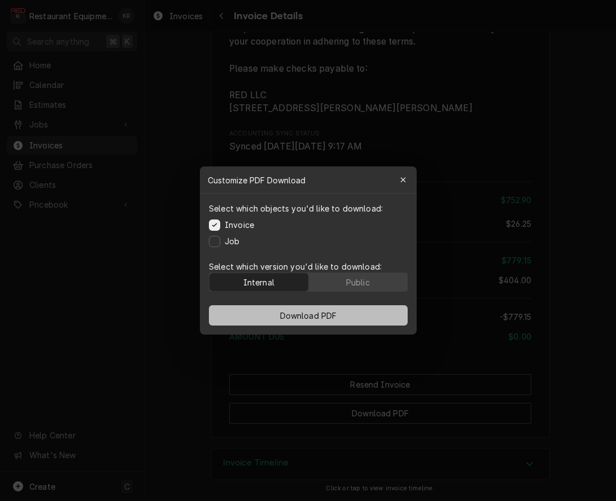
click at [308, 315] on span "Download PDF" at bounding box center [308, 316] width 62 height 12
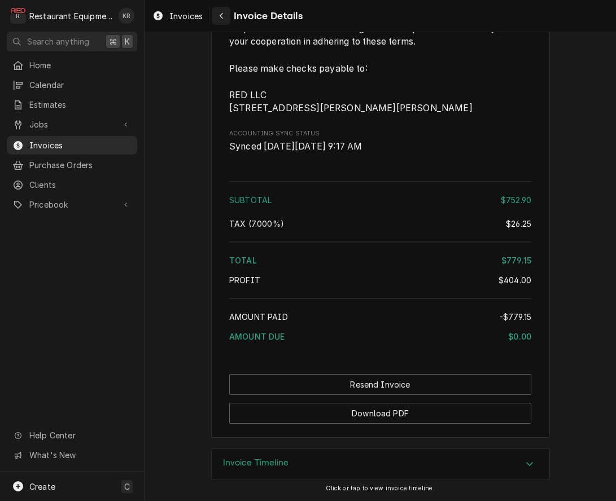
click at [222, 13] on icon "Navigate back" at bounding box center [221, 16] width 5 height 8
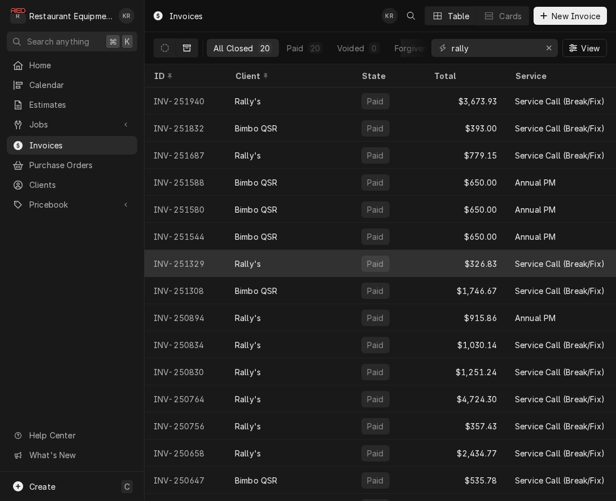
click at [446, 266] on div "$326.83" at bounding box center [464, 263] width 81 height 27
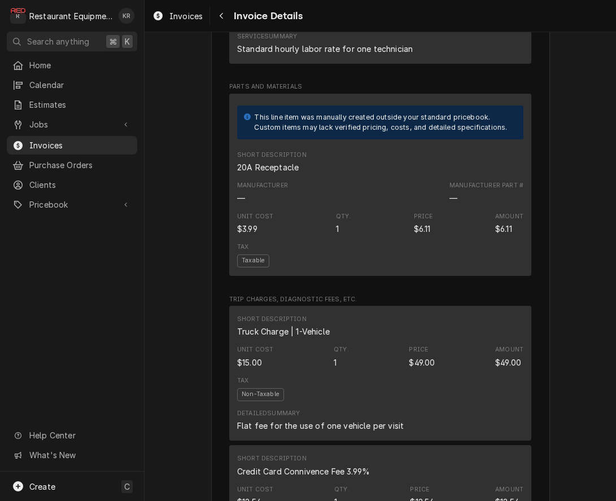
scroll to position [2373, 0]
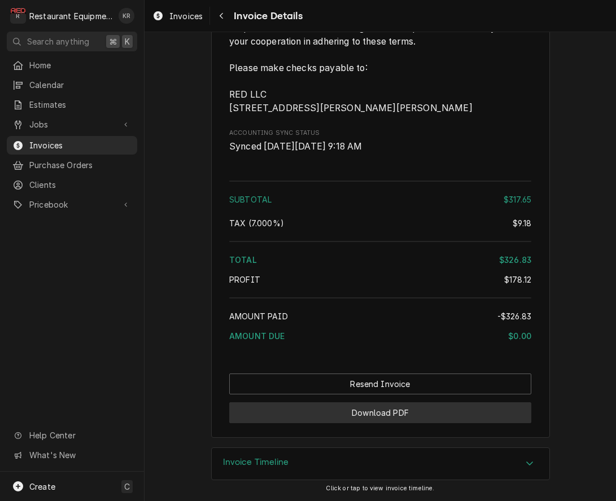
click at [403, 414] on button "Download PDF" at bounding box center [380, 412] width 302 height 21
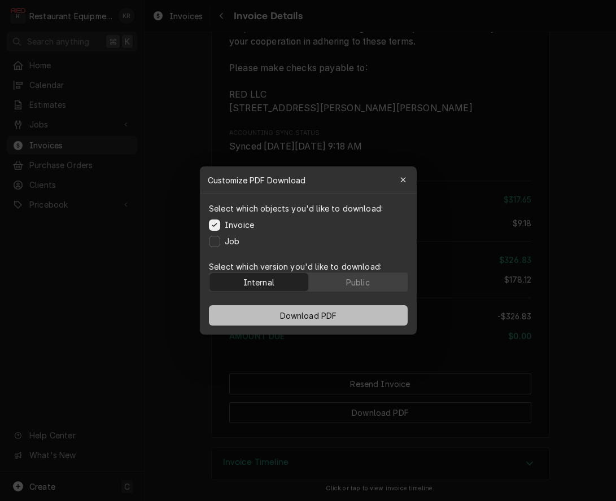
click at [308, 312] on span "Download PDF" at bounding box center [308, 316] width 62 height 12
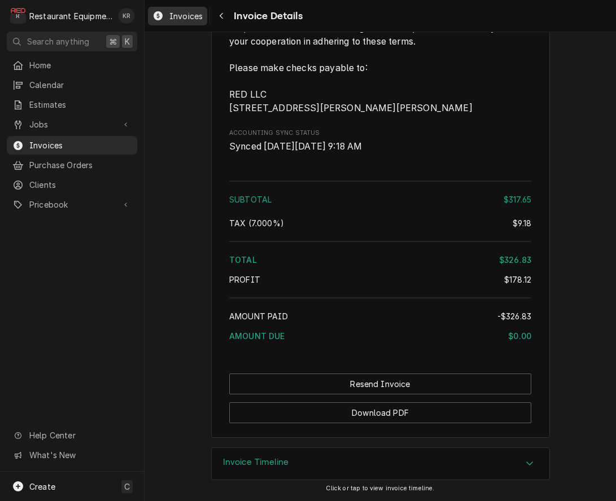
click at [185, 16] on span "Invoices" at bounding box center [185, 16] width 33 height 12
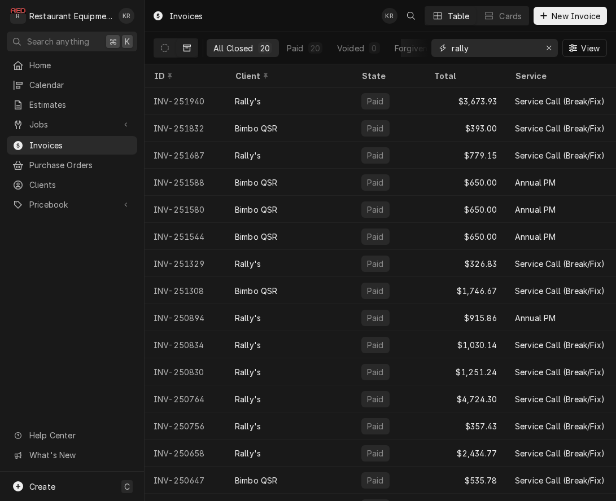
click at [549, 50] on icon "Erase input" at bounding box center [549, 48] width 6 height 8
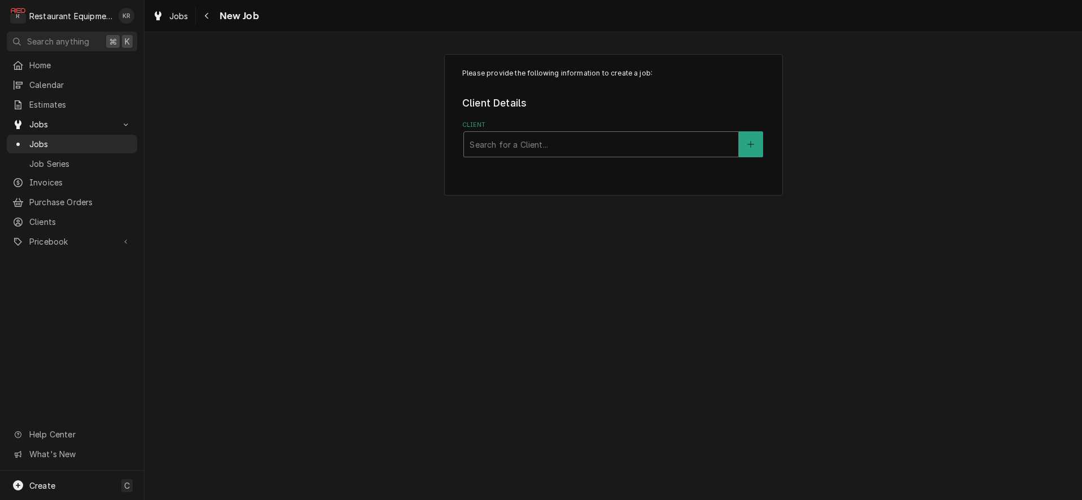
click at [549, 142] on div "Client" at bounding box center [600, 144] width 263 height 20
type input "[PERSON_NAME]"
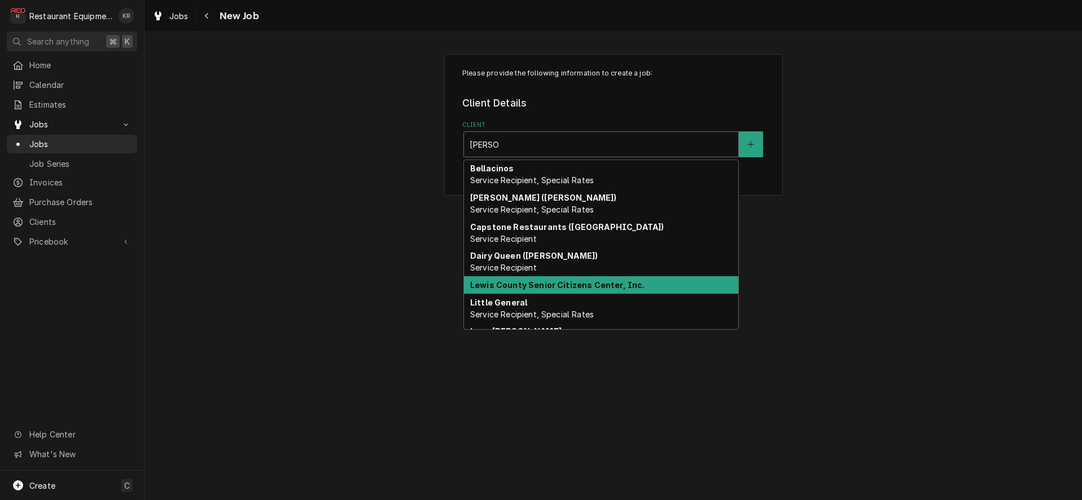
click at [564, 283] on strong "Lewis County Senior Citizens Center, Inc." at bounding box center [557, 285] width 175 height 10
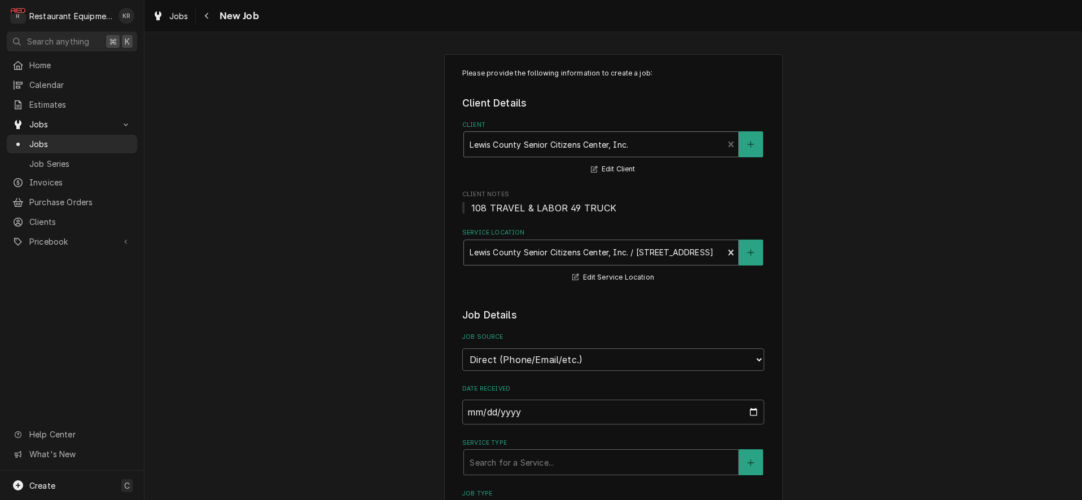
click at [643, 256] on div "Service Location" at bounding box center [593, 253] width 248 height 20
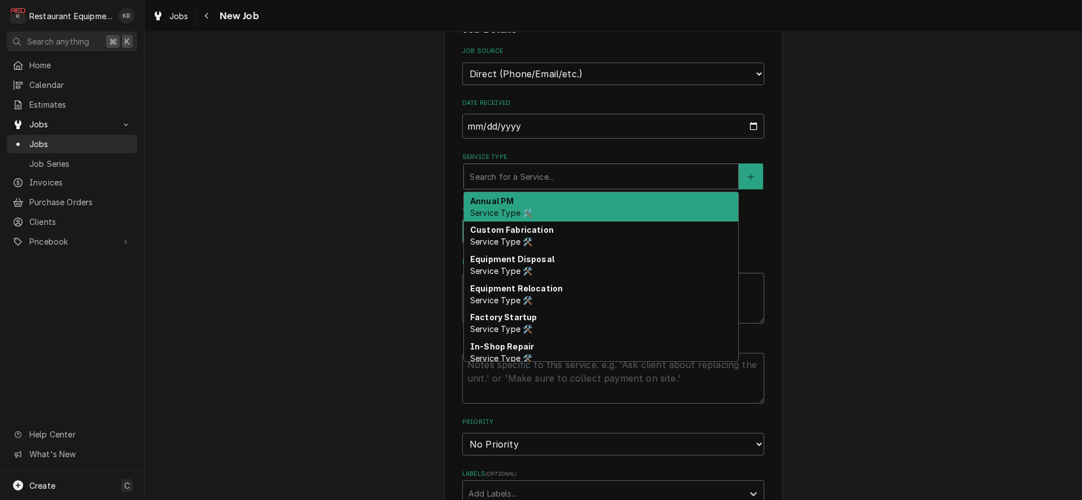
scroll to position [284, 0]
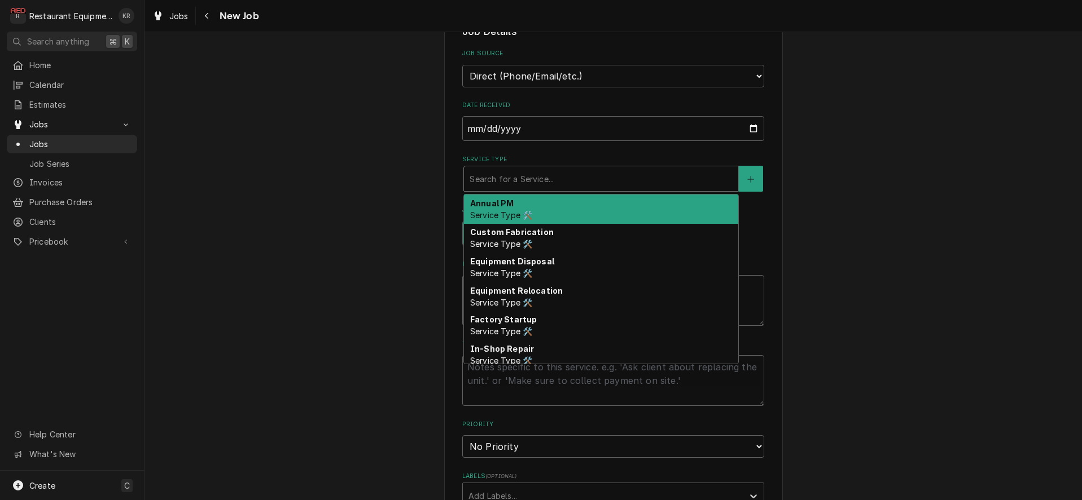
click at [570, 178] on div "Service Type" at bounding box center [600, 179] width 263 height 20
type textarea "x"
type input "b"
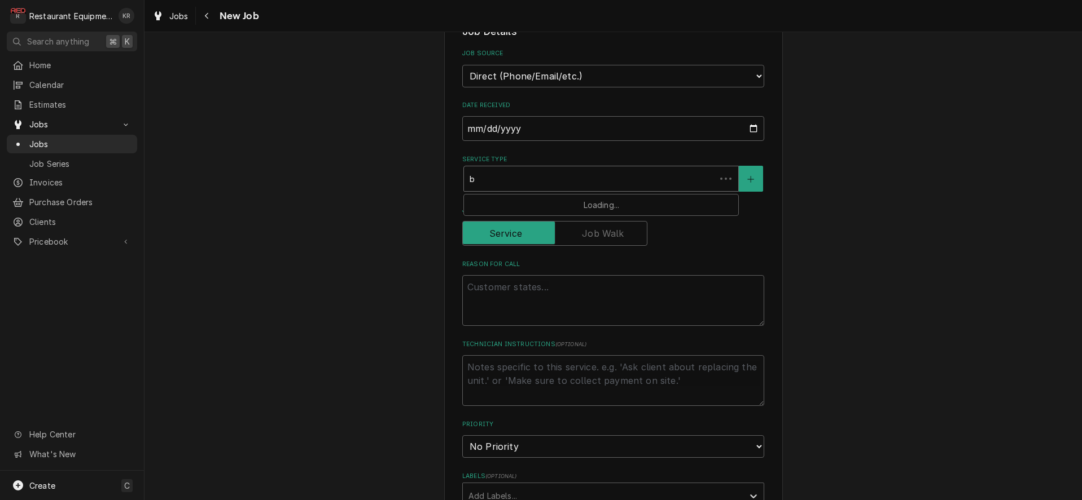
type textarea "x"
type input "be"
type textarea "x"
type input "ber"
type textarea "x"
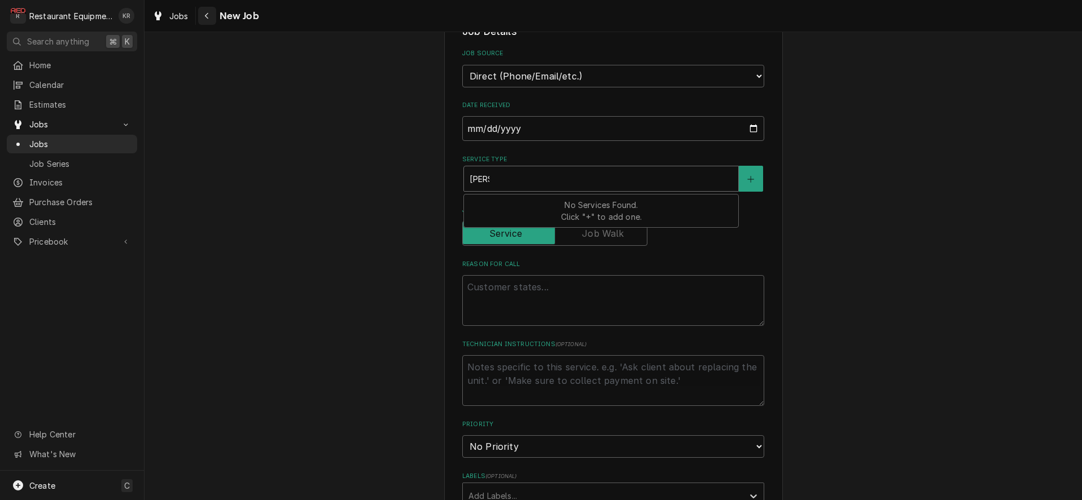
type input "bera"
click at [201, 14] on div "Navigate back" at bounding box center [206, 15] width 11 height 11
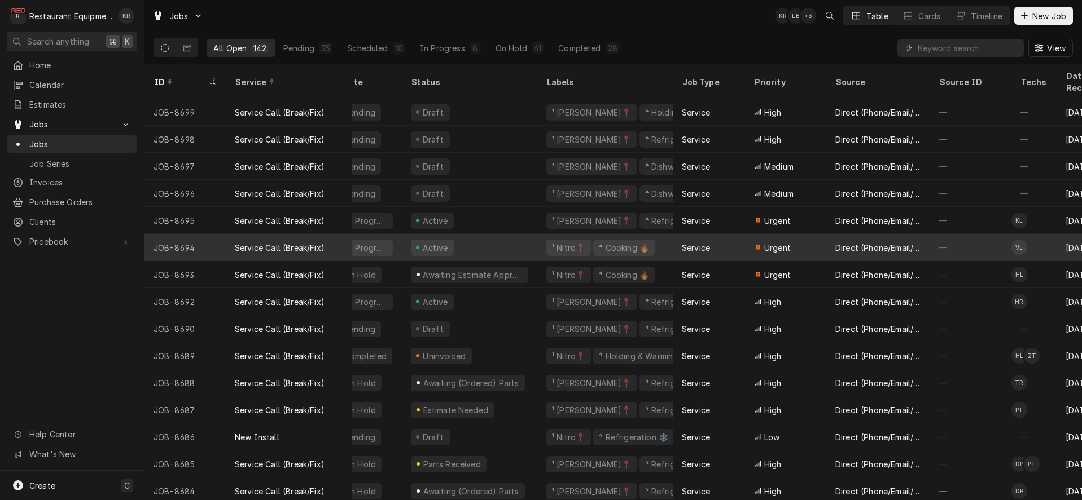
scroll to position [1, 0]
